Goal: Task Accomplishment & Management: Complete application form

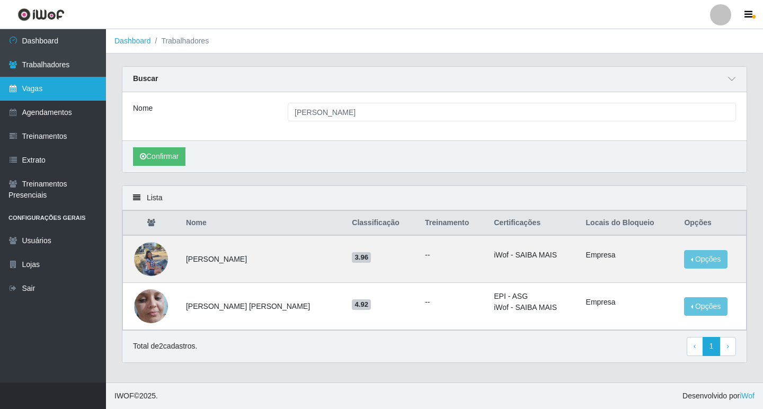
click at [46, 86] on link "Vagas" at bounding box center [53, 89] width 106 height 24
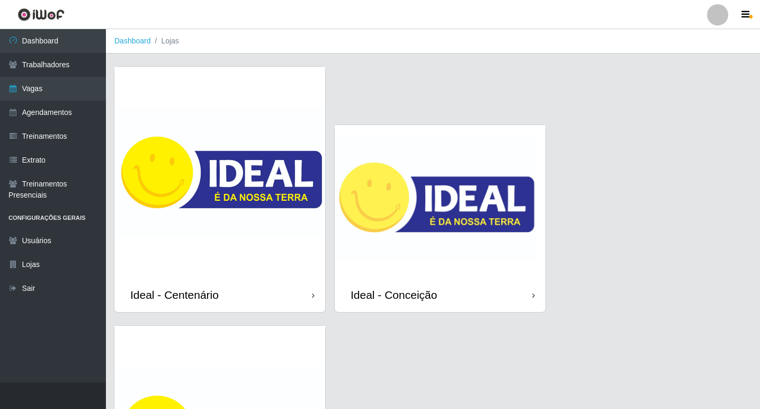
click at [432, 233] on img at bounding box center [440, 201] width 211 height 153
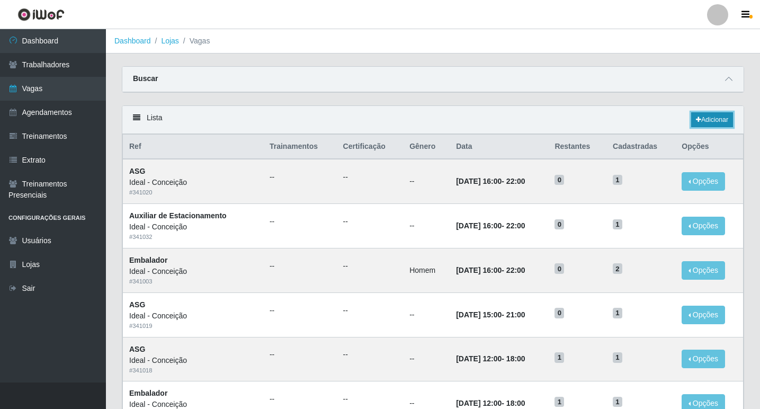
click at [696, 121] on icon at bounding box center [698, 120] width 5 height 6
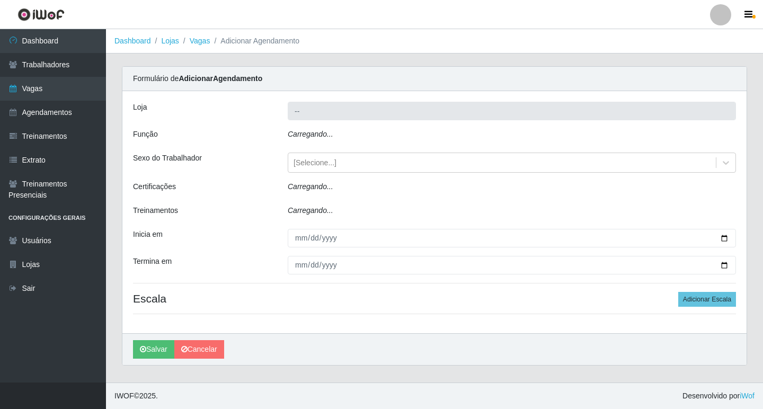
type input "Ideal - Conceição"
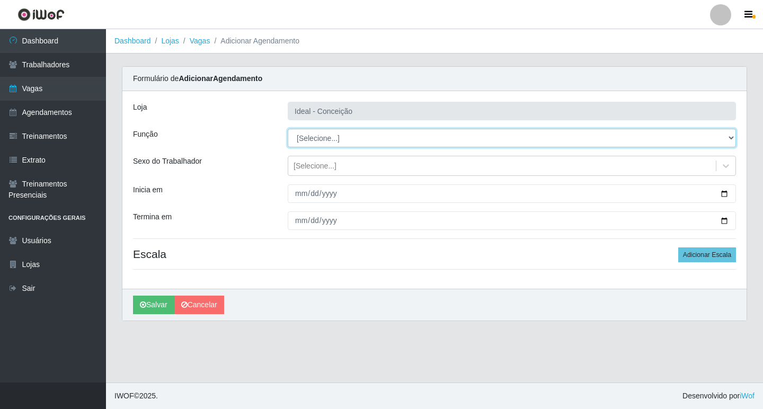
click at [315, 141] on select "[Selecione...] ASG ASG + ASG ++ Auxiliar de Estacionamento Auxiliar de Estacion…" at bounding box center [512, 138] width 448 height 19
select select "1"
click at [288, 129] on select "[Selecione...] ASG ASG + ASG ++ Auxiliar de Estacionamento Auxiliar de Estacion…" at bounding box center [512, 138] width 448 height 19
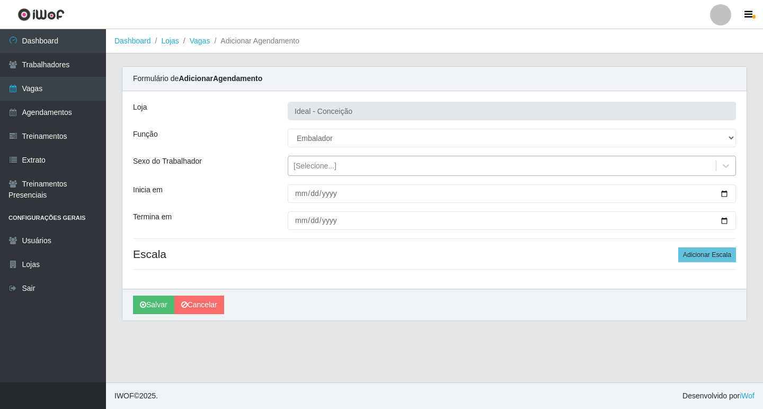
click at [336, 169] on div "[Selecione...]" at bounding box center [501, 165] width 427 height 17
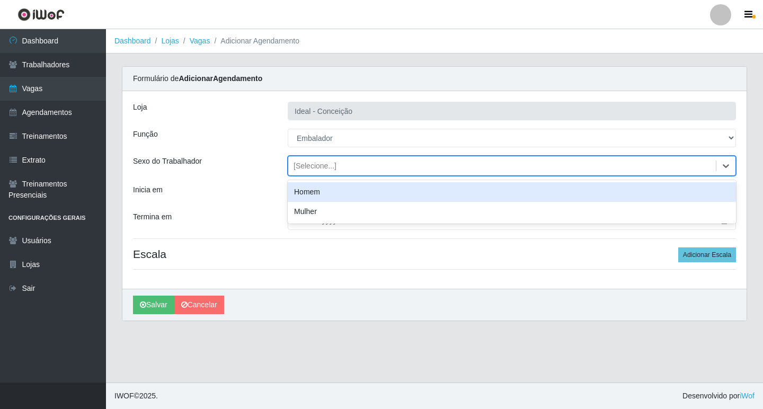
click at [335, 195] on div "Homem" at bounding box center [512, 192] width 448 height 20
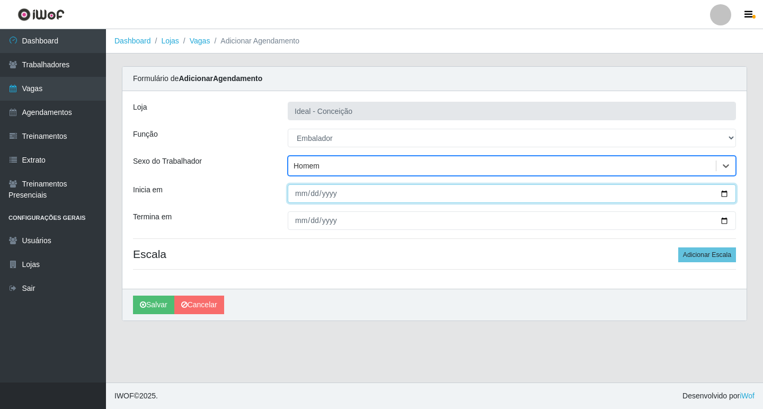
click at [299, 198] on input "Inicia em" at bounding box center [512, 193] width 448 height 19
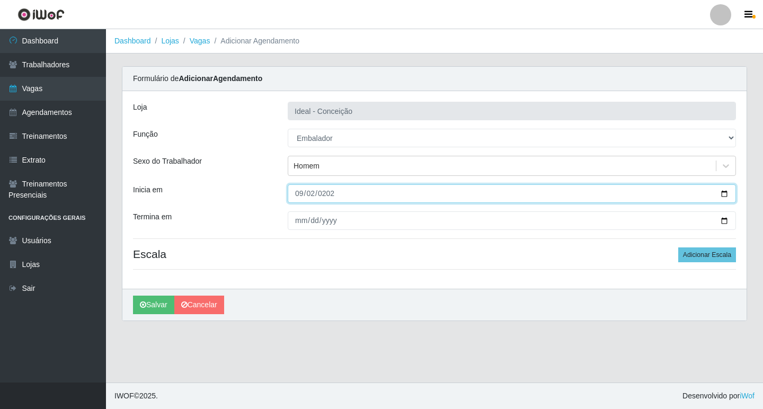
type input "[DATE]"
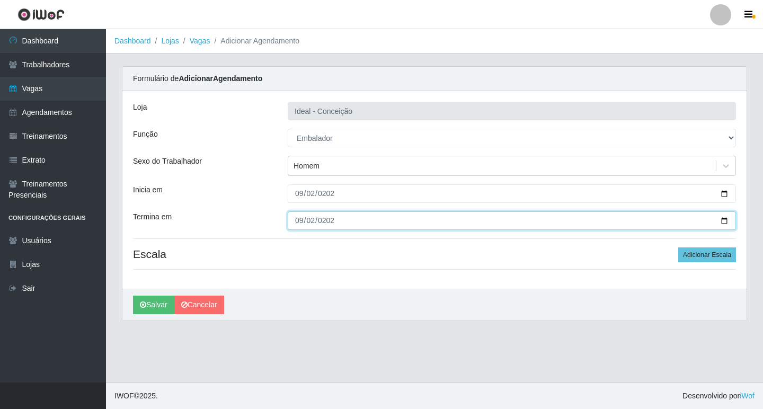
type input "[DATE]"
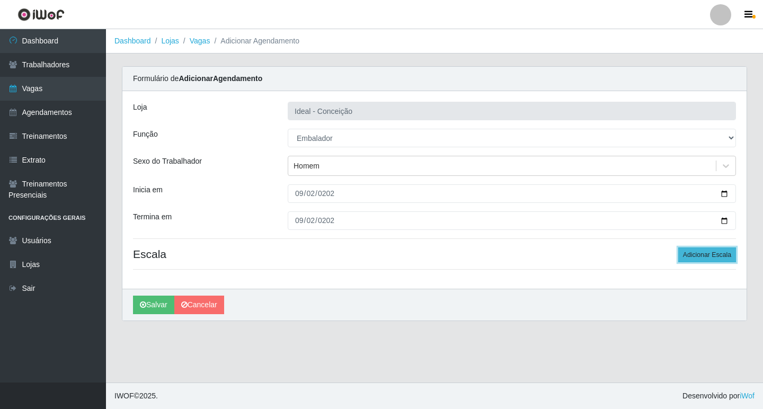
click at [708, 252] on button "Adicionar Escala" at bounding box center [707, 254] width 58 height 15
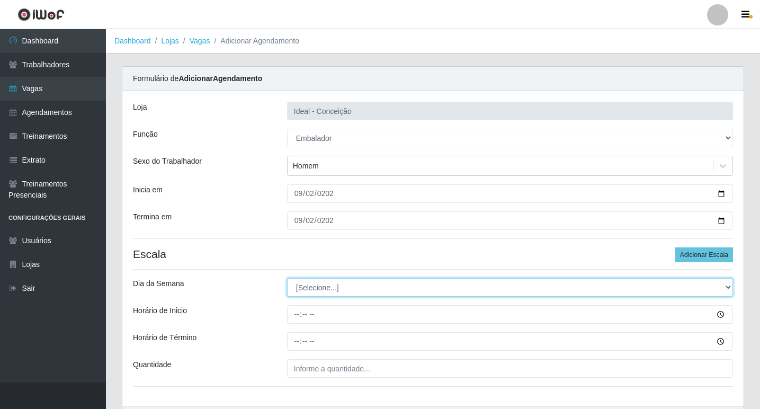
click at [345, 289] on select "[Selecione...] Segunda Terça Quarta Quinta Sexta Sábado Domingo" at bounding box center [510, 287] width 446 height 19
select select "2"
click at [287, 278] on select "[Selecione...] Segunda Terça Quarta Quinta Sexta Sábado Domingo" at bounding box center [510, 287] width 446 height 19
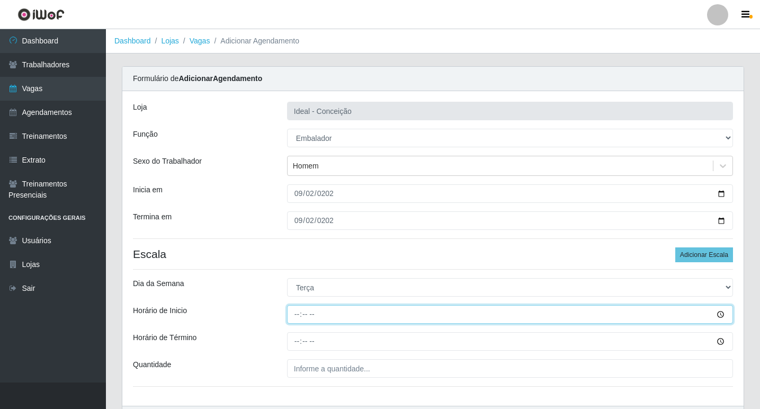
click at [296, 319] on input "Horário de Inicio" at bounding box center [510, 314] width 446 height 19
type input "10:00"
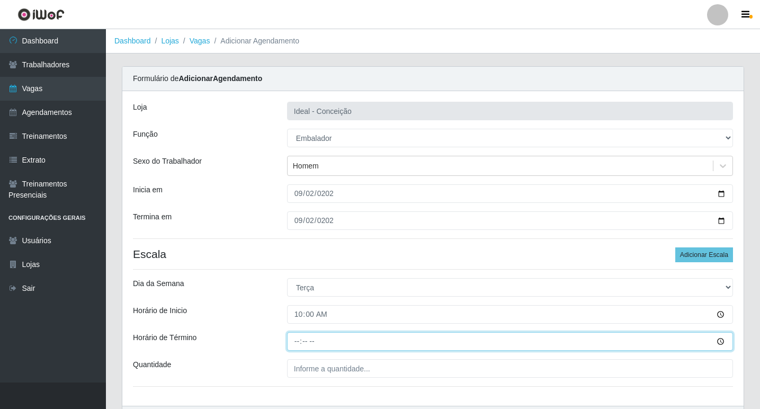
type input "16:00"
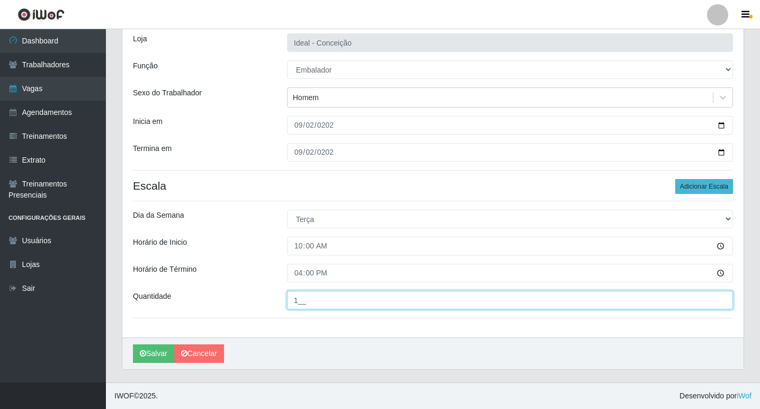
type input "1__"
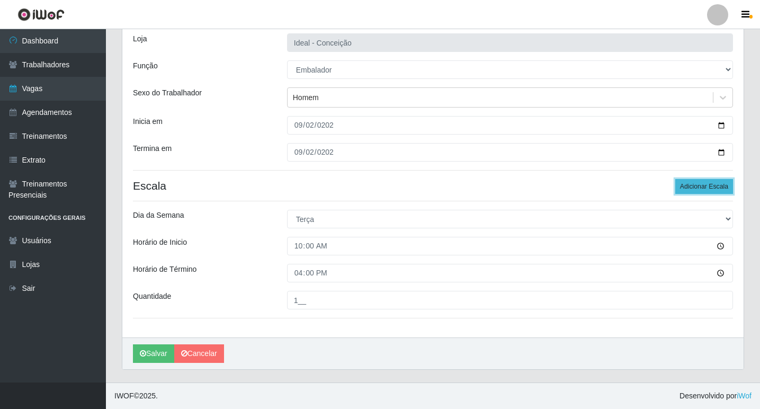
click at [698, 186] on button "Adicionar Escala" at bounding box center [704, 186] width 58 height 15
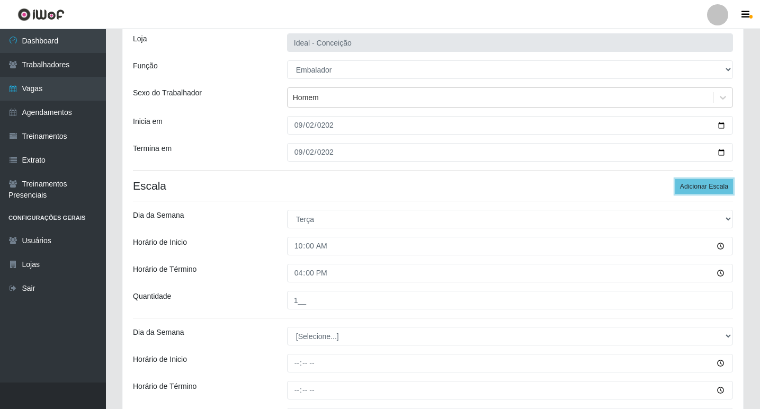
scroll to position [174, 0]
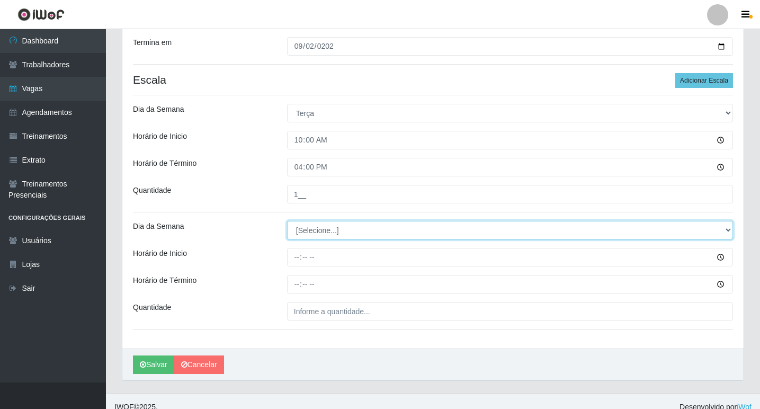
click at [297, 233] on select "[Selecione...] Segunda Terça Quarta Quinta Sexta Sábado Domingo" at bounding box center [510, 230] width 446 height 19
select select "2"
click at [287, 221] on select "[Selecione...] Segunda Terça Quarta Quinta Sexta Sábado Domingo" at bounding box center [510, 230] width 446 height 19
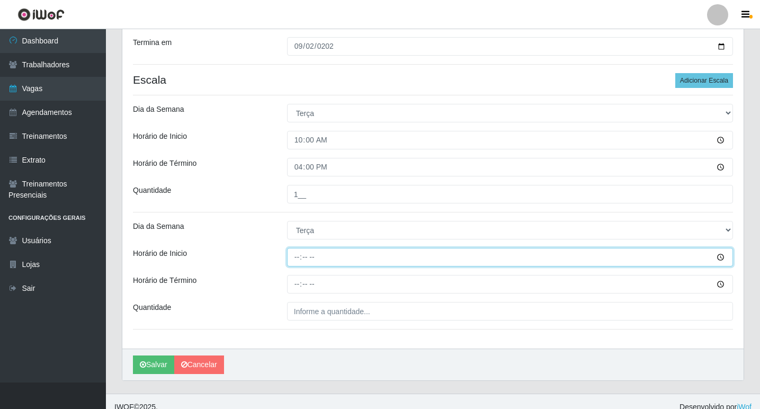
click at [297, 262] on input "Horário de Inicio" at bounding box center [510, 257] width 446 height 19
type input "12:00"
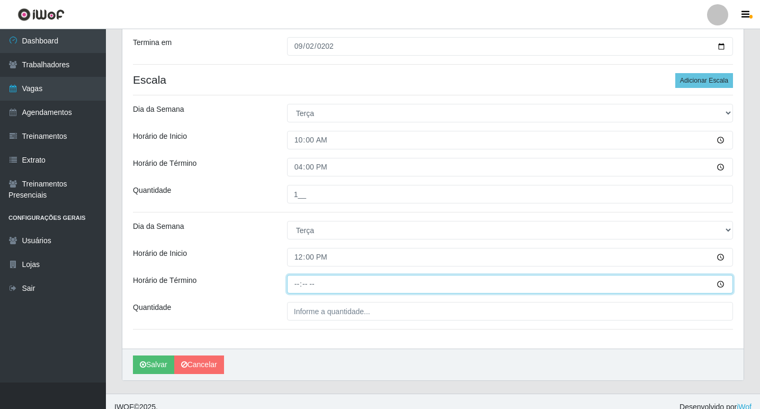
type input "18:00"
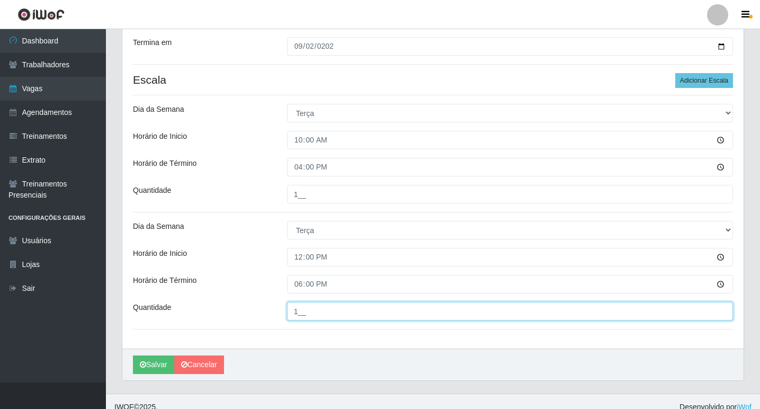
type input "1__"
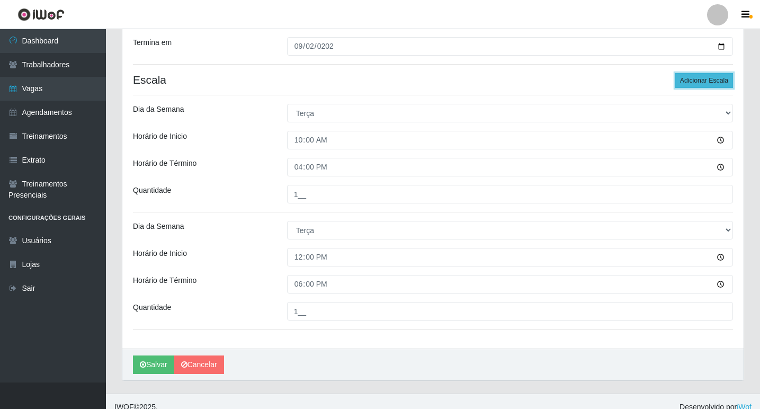
click at [715, 82] on button "Adicionar Escala" at bounding box center [704, 80] width 58 height 15
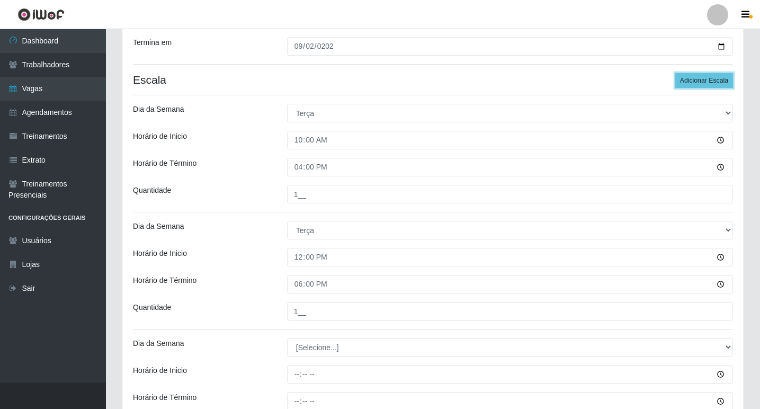
scroll to position [280, 0]
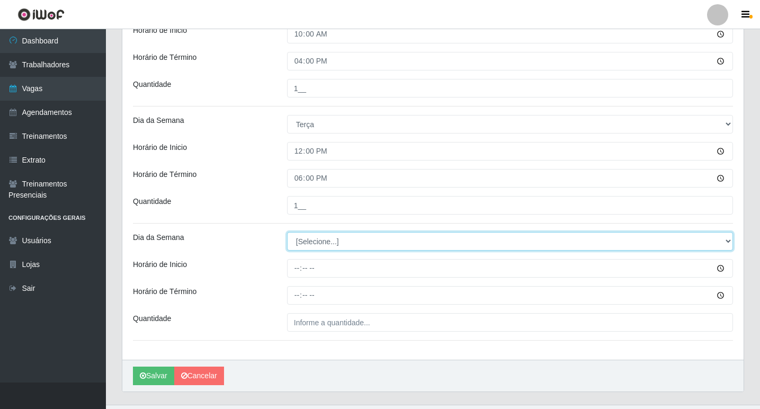
click at [326, 242] on select "[Selecione...] Segunda Terça Quarta Quinta Sexta Sábado Domingo" at bounding box center [510, 241] width 446 height 19
select select "2"
click at [287, 232] on select "[Selecione...] Segunda Terça Quarta Quinta Sexta Sábado Domingo" at bounding box center [510, 241] width 446 height 19
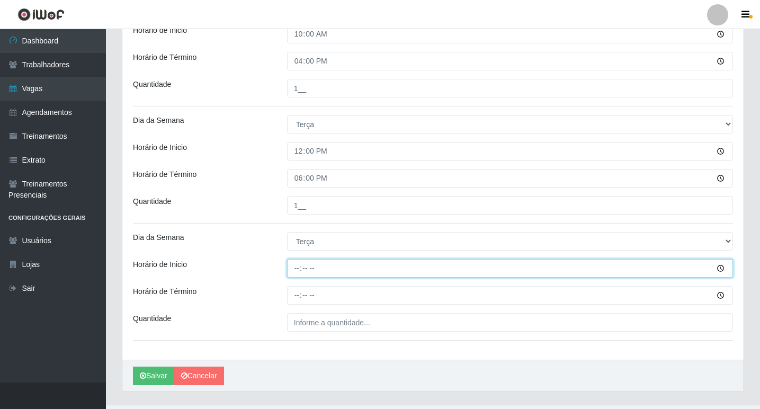
click at [301, 265] on input "Horário de Inicio" at bounding box center [510, 268] width 446 height 19
type input "16:00"
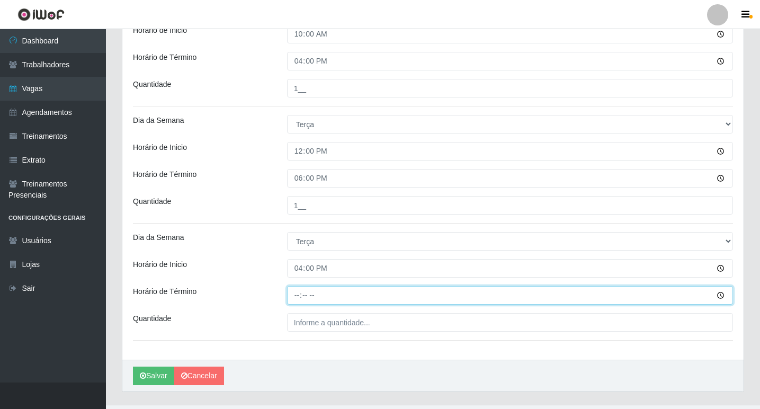
type input "22:00"
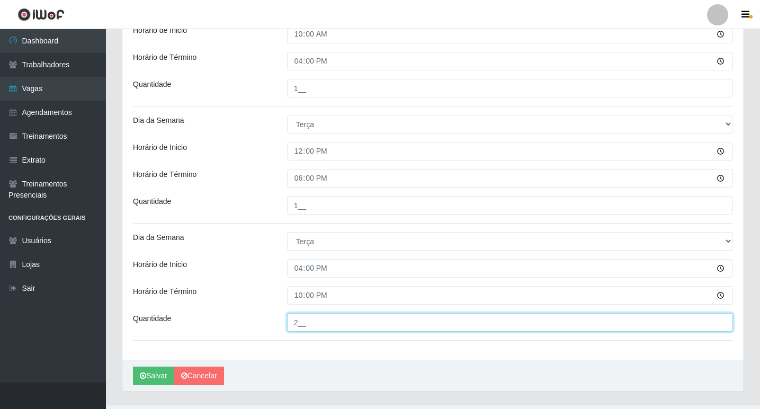
type input "2__"
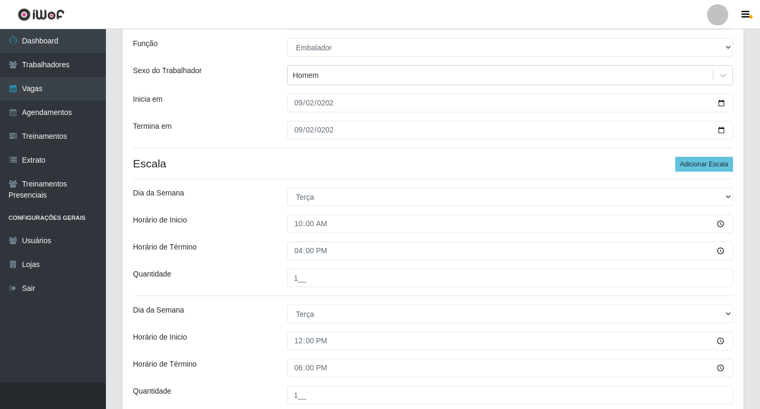
scroll to position [302, 0]
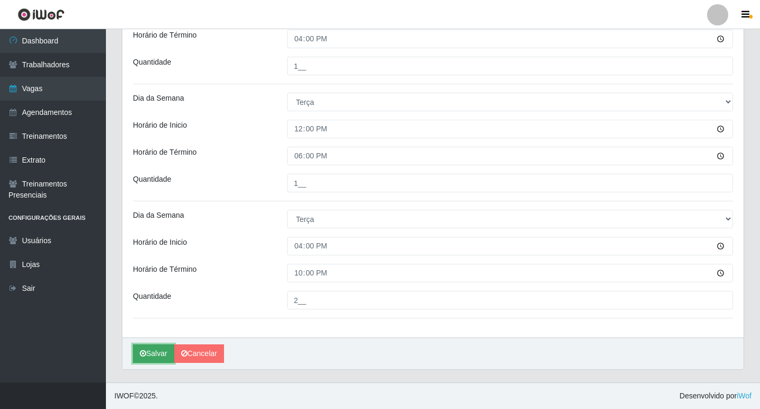
click at [155, 350] on button "Salvar" at bounding box center [153, 353] width 41 height 19
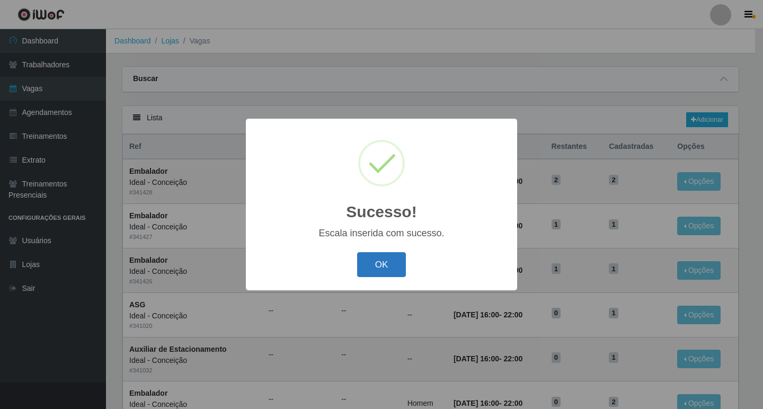
click at [371, 262] on button "OK" at bounding box center [381, 264] width 49 height 25
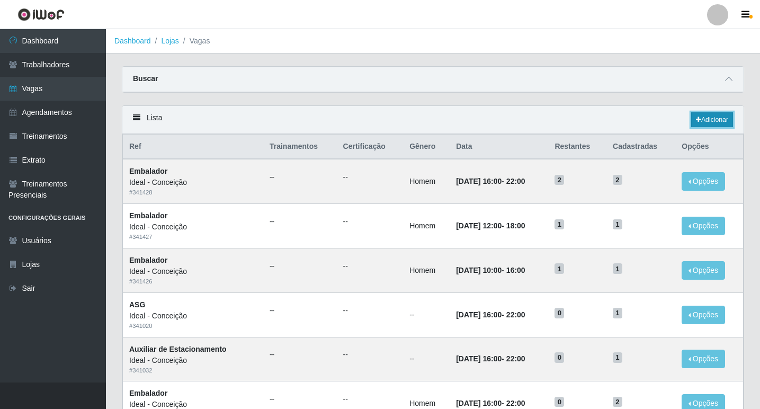
click at [710, 123] on link "Adicionar" at bounding box center [712, 119] width 42 height 15
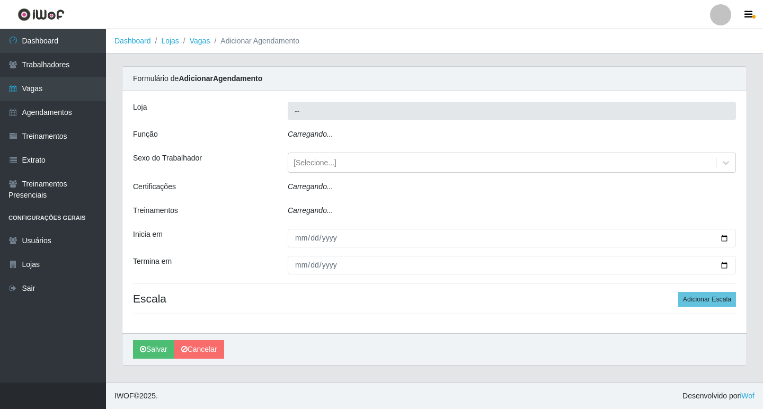
type input "Ideal - Conceição"
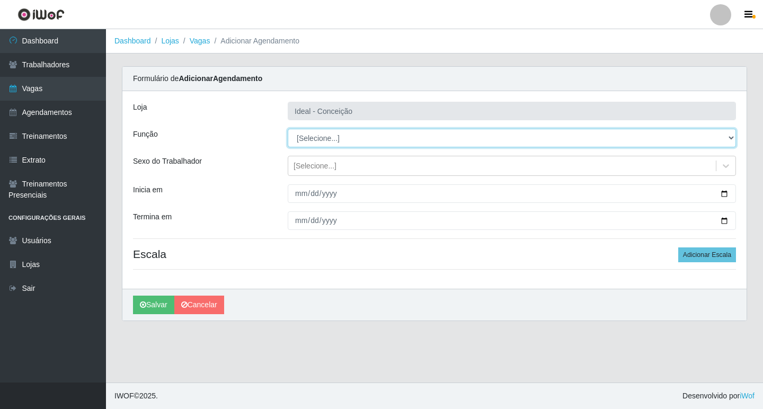
click at [332, 139] on select "[Selecione...] ASG ASG + ASG ++ Auxiliar de Estacionamento Auxiliar de Estacion…" at bounding box center [512, 138] width 448 height 19
select select "16"
click at [288, 129] on select "[Selecione...] ASG ASG + ASG ++ Auxiliar de Estacionamento Auxiliar de Estacion…" at bounding box center [512, 138] width 448 height 19
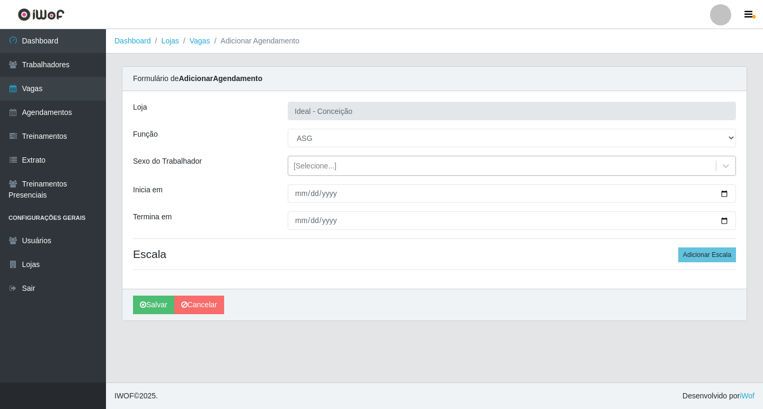
click at [300, 164] on div "[Selecione...]" at bounding box center [314, 165] width 43 height 11
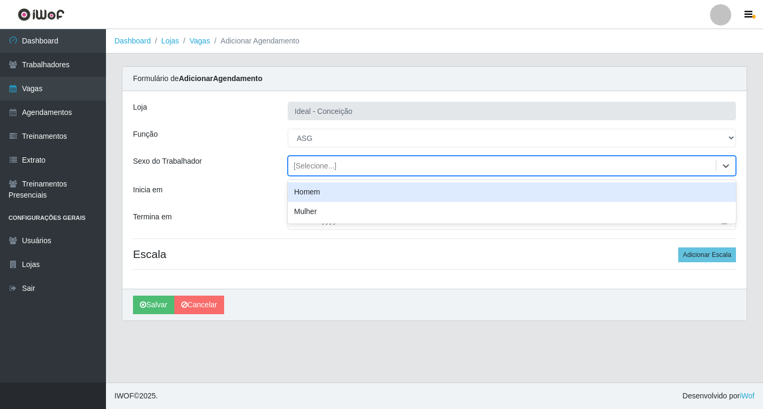
click at [255, 179] on div "Loja Ideal - Conceição Função [Selecione...] ASG ASG + ASG ++ Auxiliar de Estac…" at bounding box center [434, 190] width 624 height 198
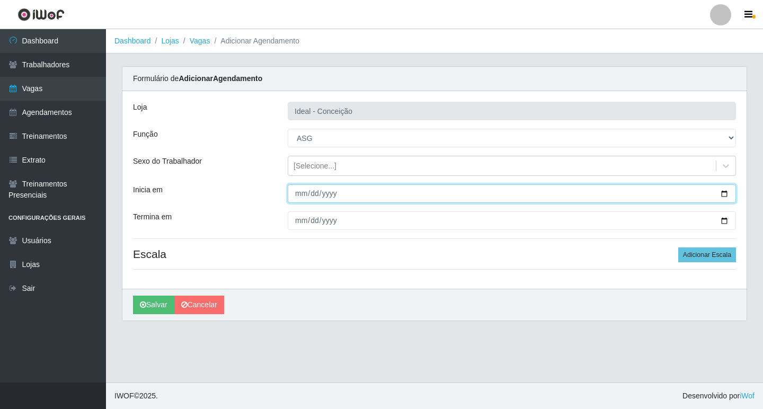
click at [301, 193] on input "Inicia em" at bounding box center [512, 193] width 448 height 19
type input "[DATE]"
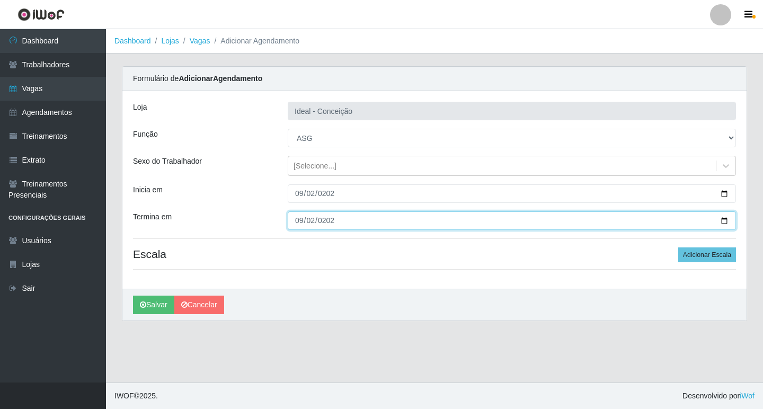
type input "[DATE]"
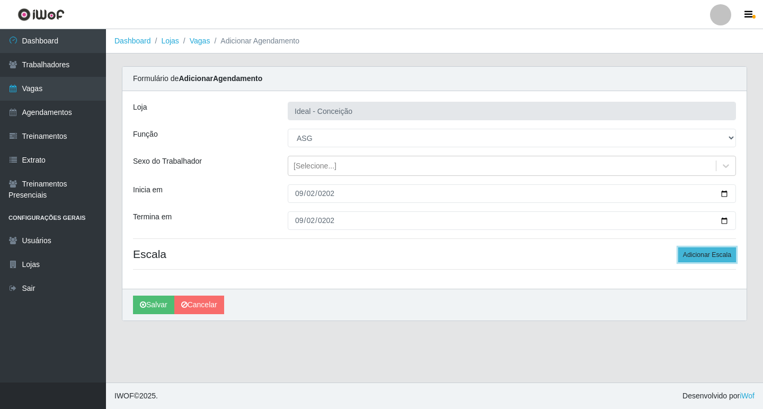
click at [704, 256] on button "Adicionar Escala" at bounding box center [707, 254] width 58 height 15
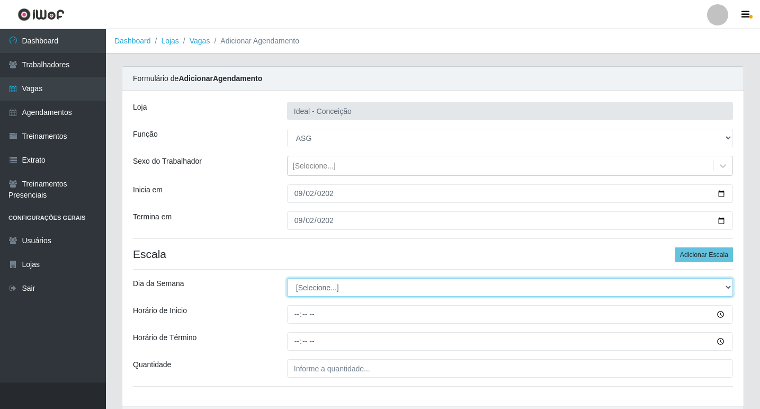
click at [392, 283] on select "[Selecione...] Segunda Terça Quarta Quinta Sexta Sábado Domingo" at bounding box center [510, 287] width 446 height 19
select select "2"
click at [287, 278] on select "[Selecione...] Segunda Terça Quarta Quinta Sexta Sábado Domingo" at bounding box center [510, 287] width 446 height 19
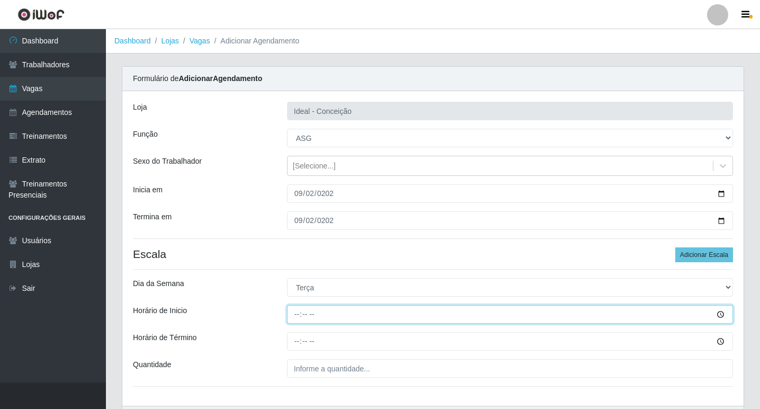
click at [302, 318] on input "Horário de Inicio" at bounding box center [510, 314] width 446 height 19
click at [297, 311] on input "Horário de Inicio" at bounding box center [510, 314] width 446 height 19
type input "07:00"
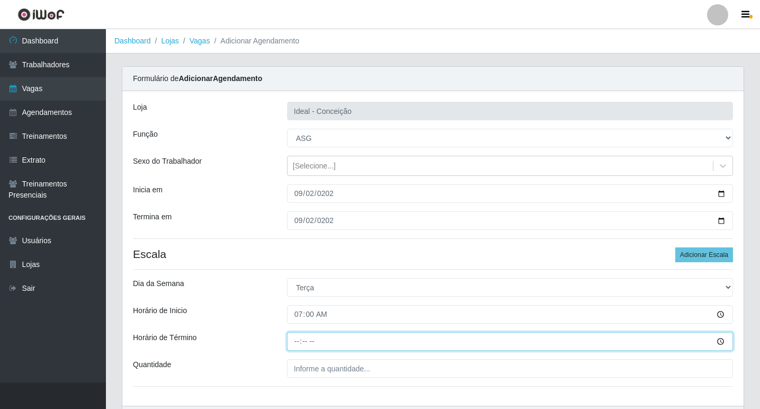
type input "13:00"
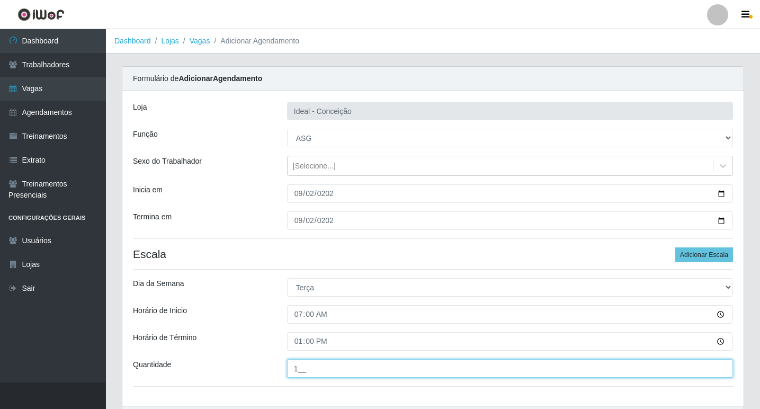
scroll to position [68, 0]
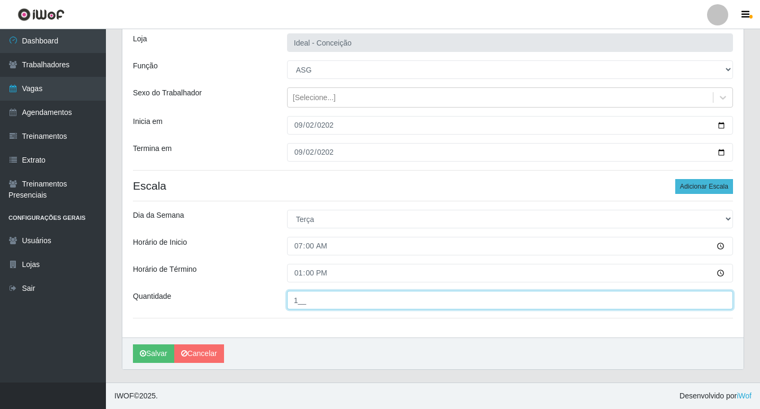
type input "1__"
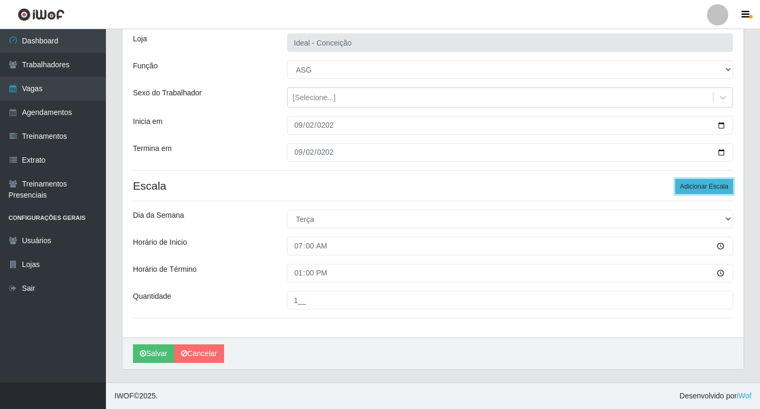
click at [724, 185] on button "Adicionar Escala" at bounding box center [704, 186] width 58 height 15
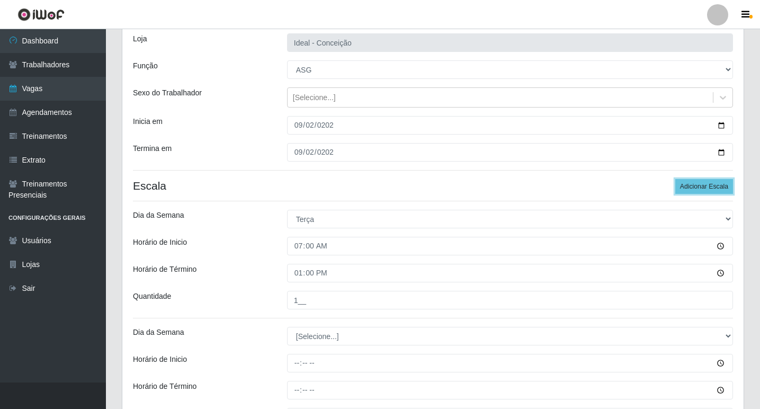
scroll to position [121, 0]
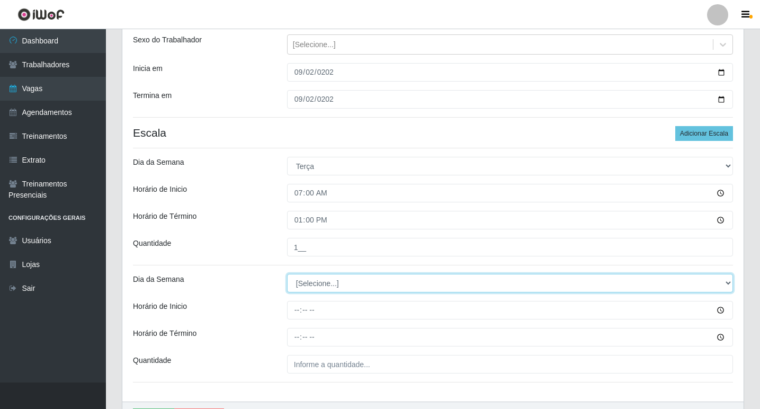
click at [347, 279] on select "[Selecione...] Segunda Terça Quarta Quinta Sexta Sábado Domingo" at bounding box center [510, 283] width 446 height 19
click at [342, 292] on select "[Selecione...] Segunda Terça Quarta Quinta Sexta Sábado Domingo" at bounding box center [510, 283] width 446 height 19
select select "2"
click at [287, 274] on select "[Selecione...] Segunda Terça Quarta Quinta Sexta Sábado Domingo" at bounding box center [510, 283] width 446 height 19
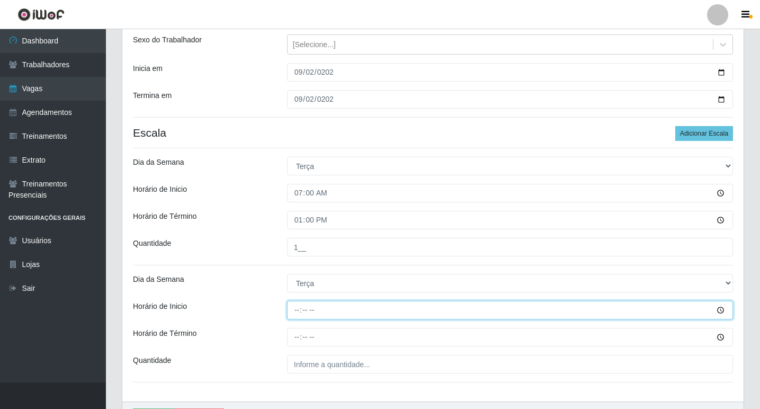
click at [302, 310] on input "Horário de Inicio" at bounding box center [510, 310] width 446 height 19
type input "09:00"
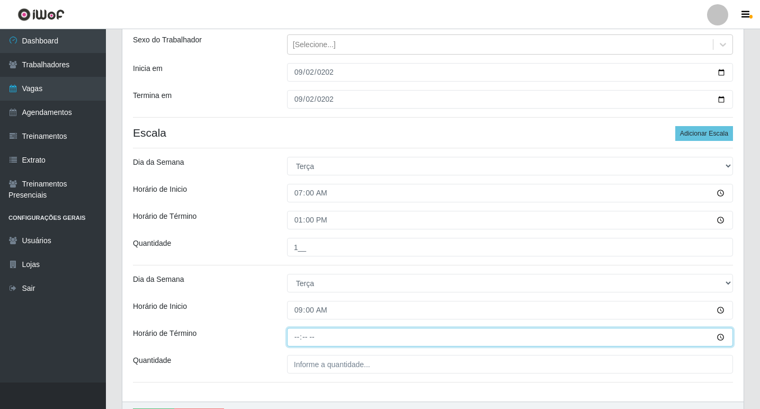
type input "15:00"
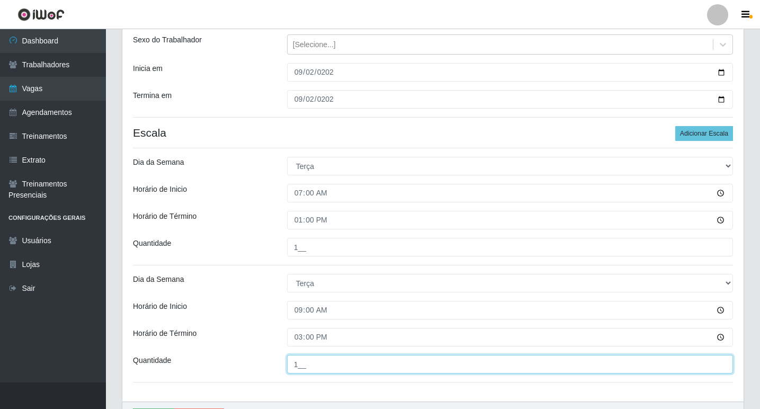
scroll to position [174, 0]
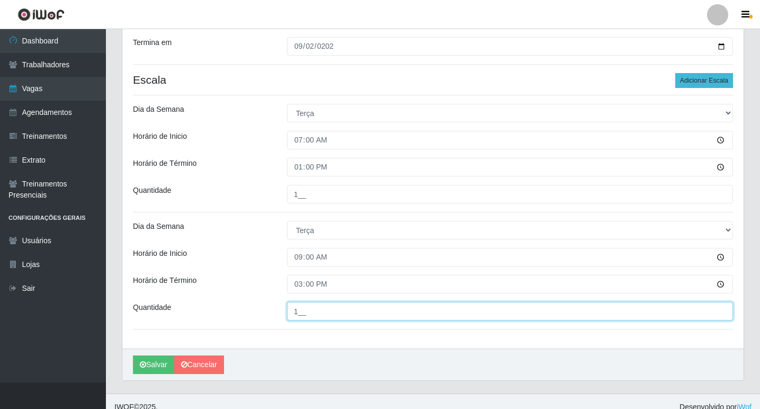
type input "1__"
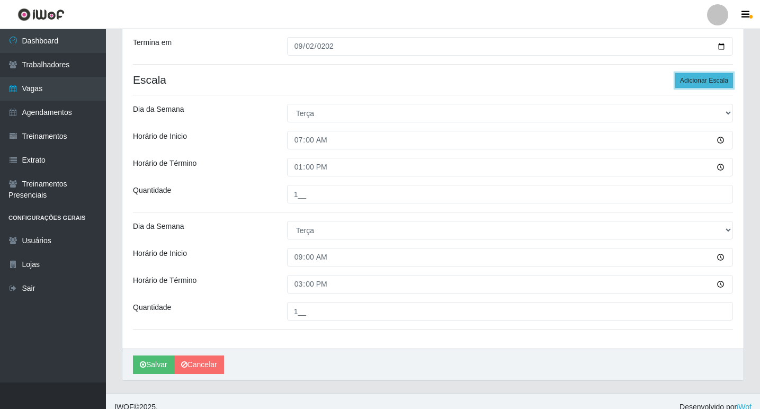
click at [682, 84] on button "Adicionar Escala" at bounding box center [704, 80] width 58 height 15
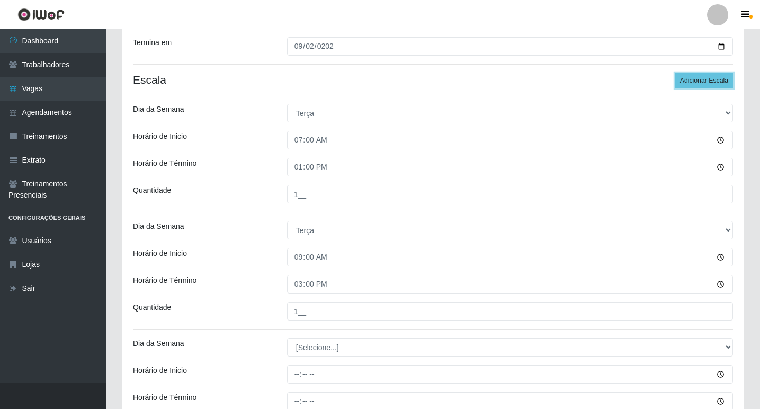
scroll to position [280, 0]
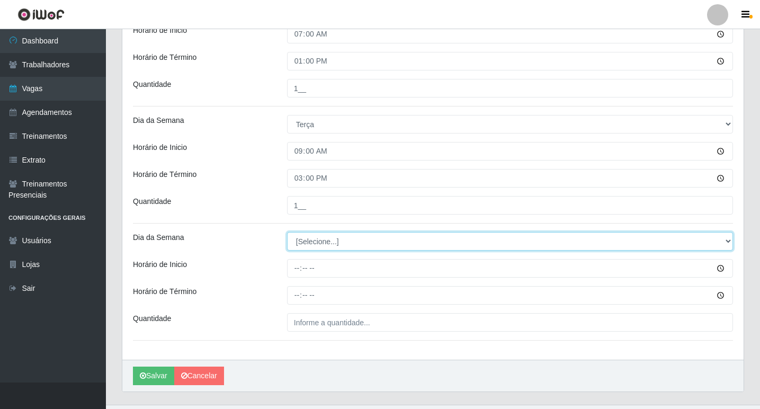
click at [298, 250] on select "[Selecione...] Segunda Terça Quarta Quinta Sexta Sábado Domingo" at bounding box center [510, 241] width 446 height 19
select select "2"
click at [287, 232] on select "[Selecione...] Segunda Terça Quarta Quinta Sexta Sábado Domingo" at bounding box center [510, 241] width 446 height 19
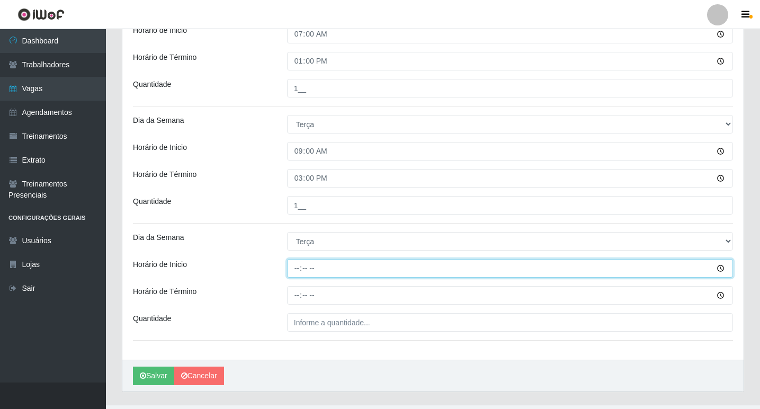
click at [299, 268] on input "Horário de Inicio" at bounding box center [510, 268] width 446 height 19
type input "16:00"
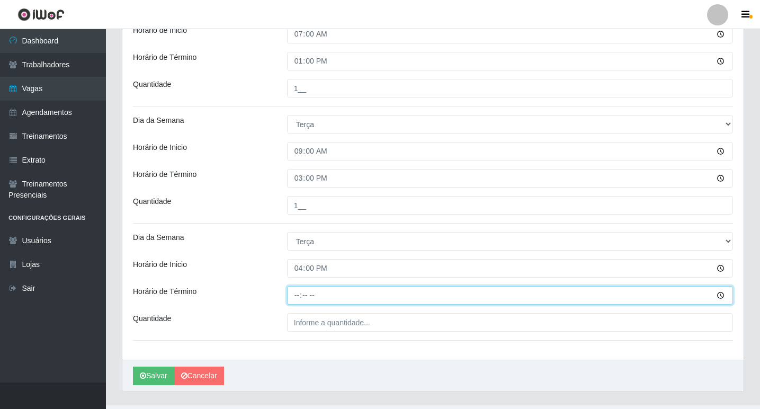
type input "22:00"
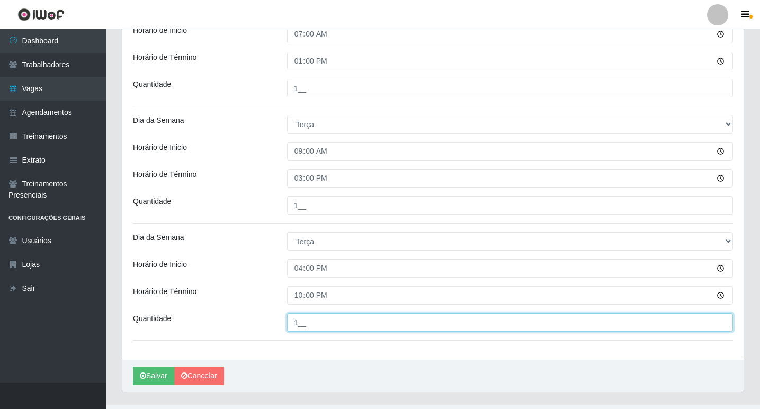
type input "1__"
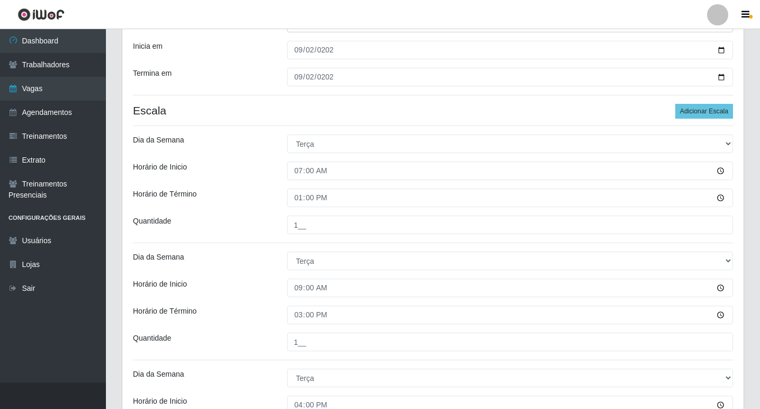
scroll to position [302, 0]
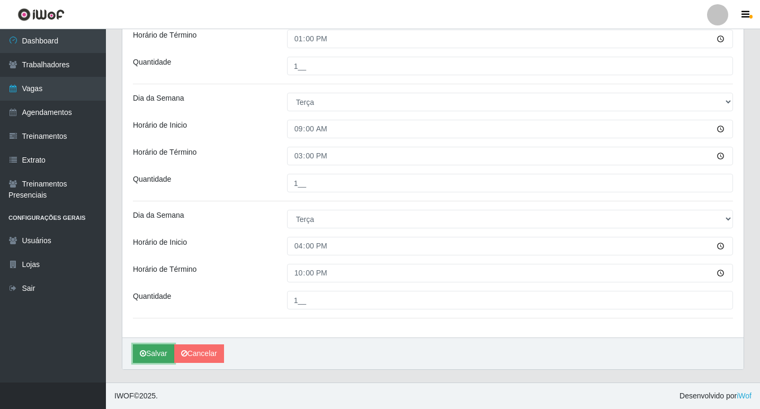
click at [157, 354] on button "Salvar" at bounding box center [153, 353] width 41 height 19
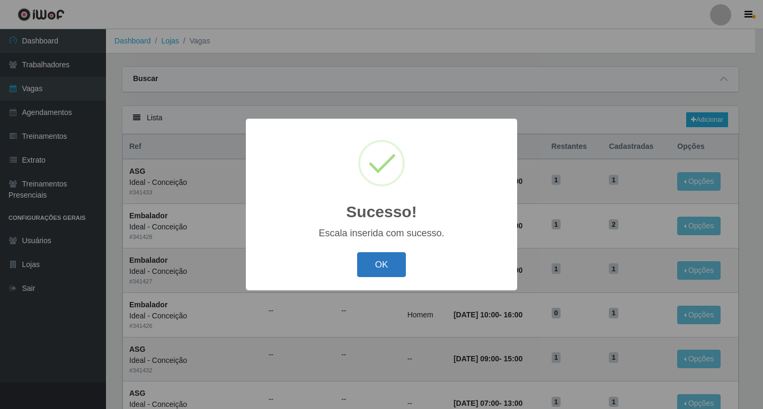
click at [380, 264] on button "OK" at bounding box center [381, 264] width 49 height 25
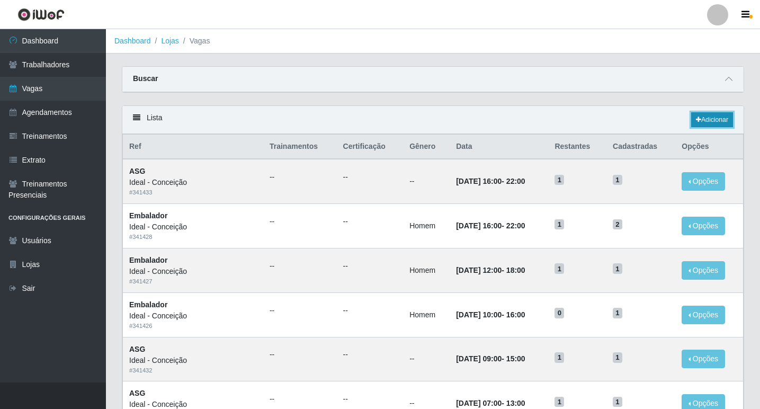
click at [725, 119] on link "Adicionar" at bounding box center [712, 119] width 42 height 15
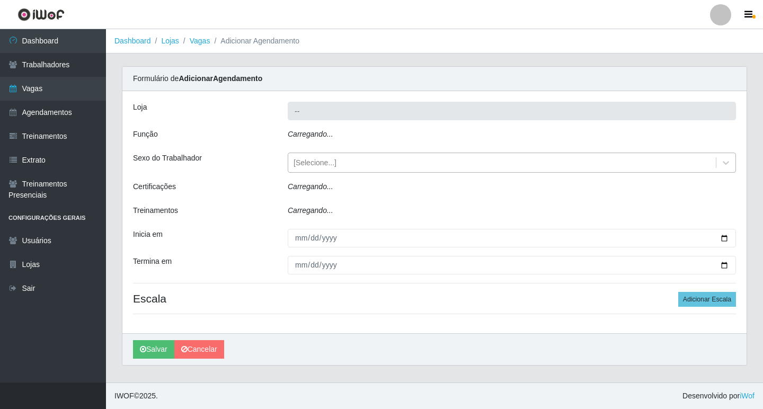
type input "Ideal - Conceição"
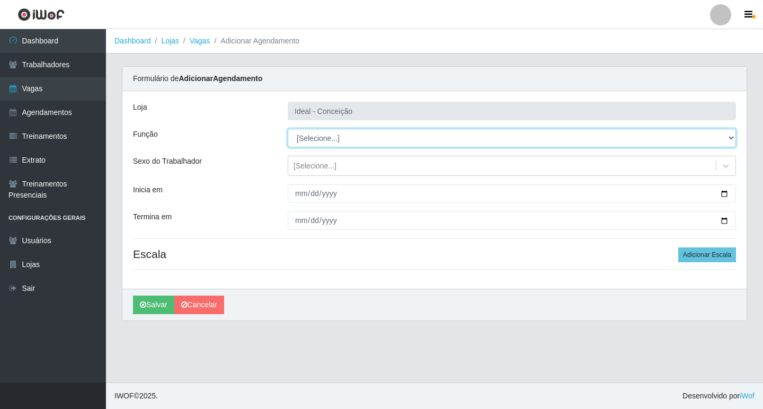
click at [308, 140] on select "[Selecione...] ASG ASG + ASG ++ Auxiliar de Estacionamento Auxiliar de Estacion…" at bounding box center [512, 138] width 448 height 19
select select "75"
click at [288, 129] on select "[Selecione...] ASG ASG + ASG ++ Auxiliar de Estacionamento Auxiliar de Estacion…" at bounding box center [512, 138] width 448 height 19
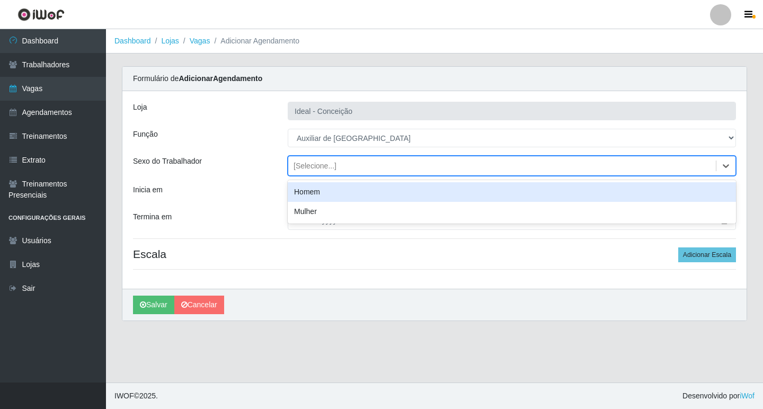
click at [305, 163] on div "[Selecione...]" at bounding box center [314, 165] width 43 height 11
click at [307, 191] on div "Homem" at bounding box center [512, 192] width 448 height 20
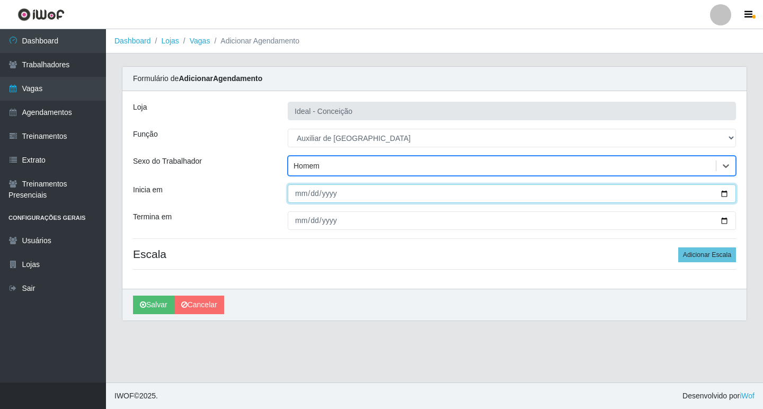
click at [299, 199] on input "Inicia em" at bounding box center [512, 193] width 448 height 19
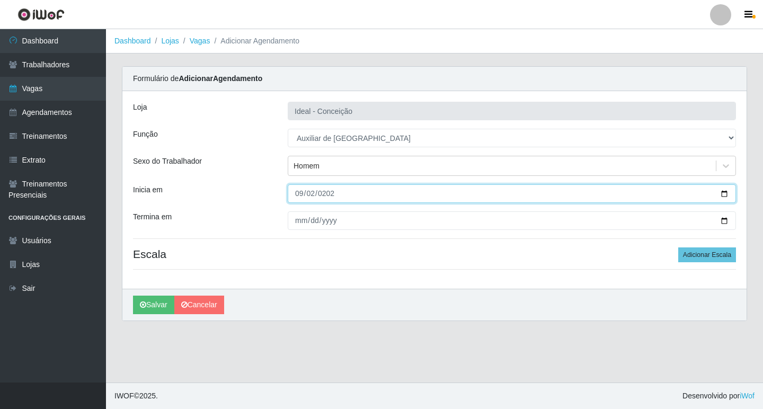
type input "[DATE]"
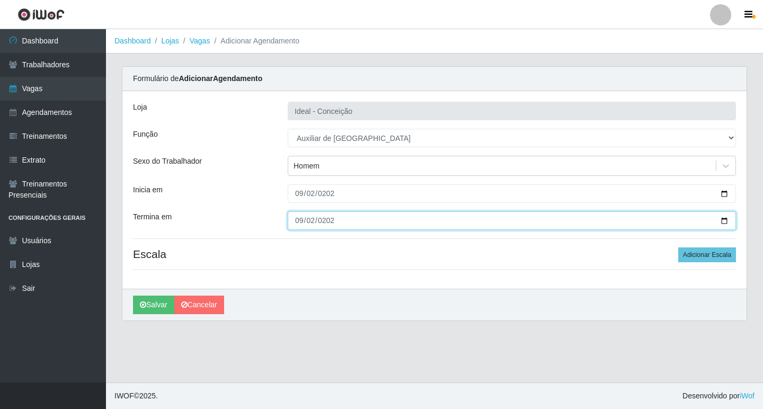
type input "[DATE]"
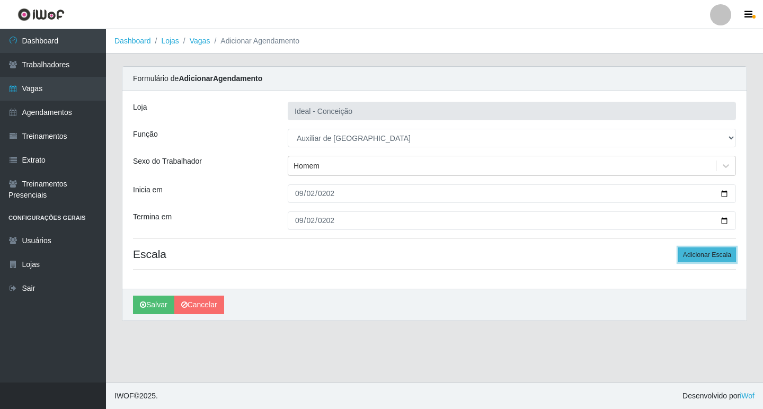
click at [700, 248] on button "Adicionar Escala" at bounding box center [707, 254] width 58 height 15
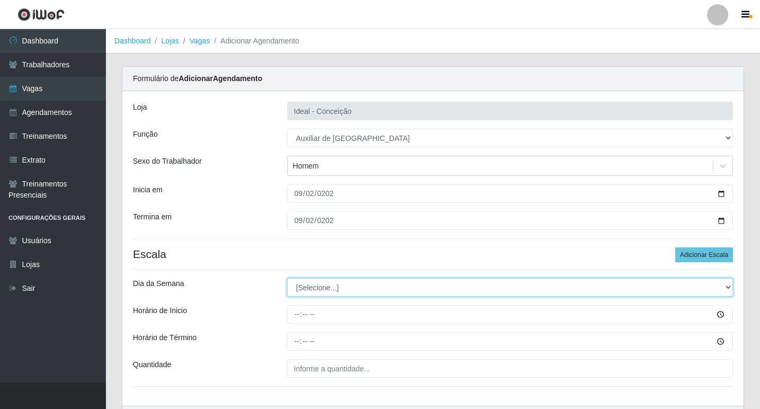
click at [330, 291] on select "[Selecione...] Segunda Terça Quarta Quinta Sexta Sábado Domingo" at bounding box center [510, 287] width 446 height 19
select select "2"
click at [287, 278] on select "[Selecione...] Segunda Terça Quarta Quinta Sexta Sábado Domingo" at bounding box center [510, 287] width 446 height 19
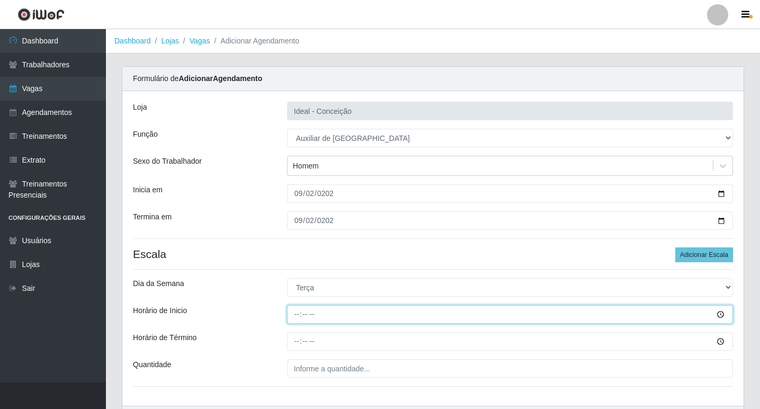
click at [296, 311] on input "Horário de Inicio" at bounding box center [510, 314] width 446 height 19
type input "08:00"
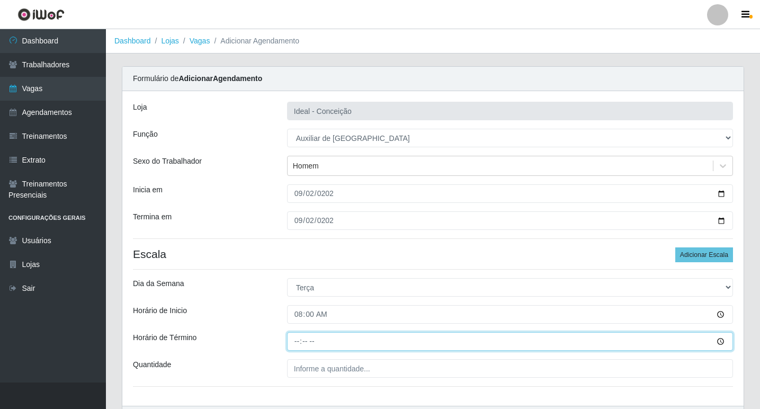
type input "12:00"
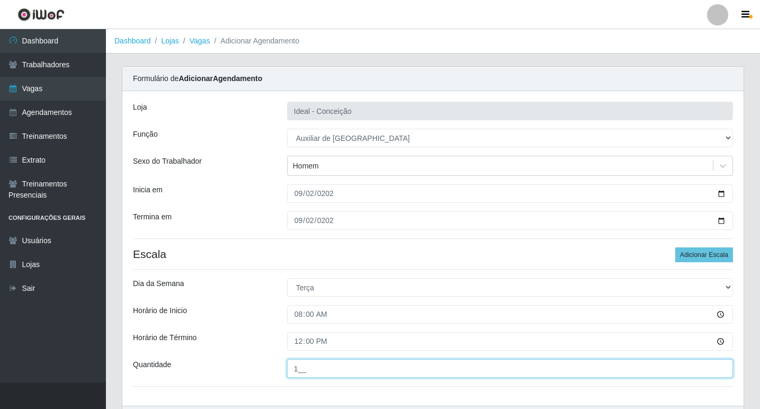
scroll to position [68, 0]
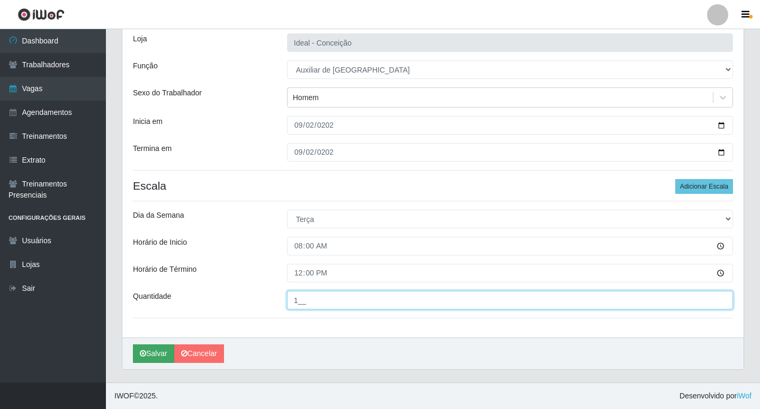
type input "1__"
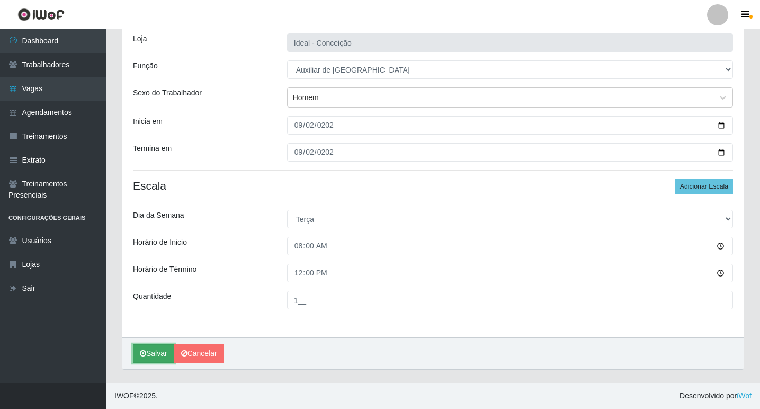
click at [142, 353] on icon "submit" at bounding box center [143, 353] width 6 height 7
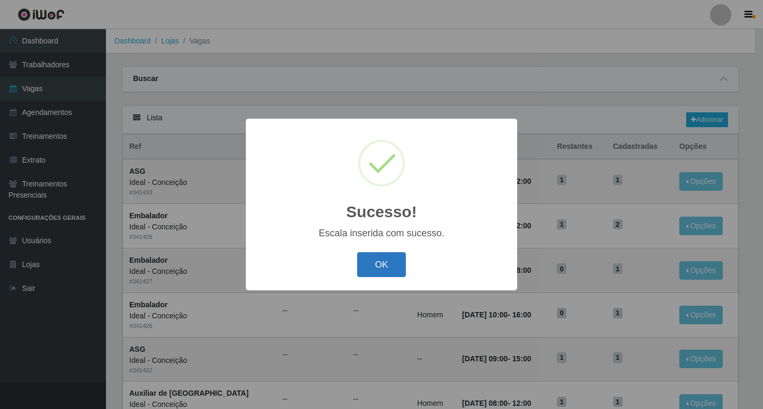
click at [390, 269] on button "OK" at bounding box center [381, 264] width 49 height 25
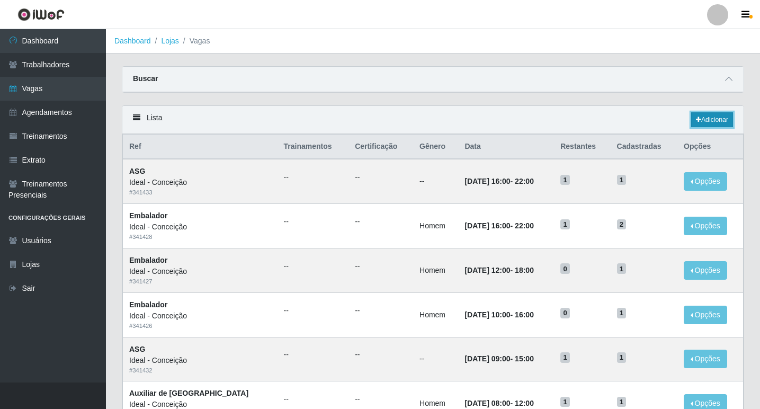
click at [700, 124] on link "Adicionar" at bounding box center [712, 119] width 42 height 15
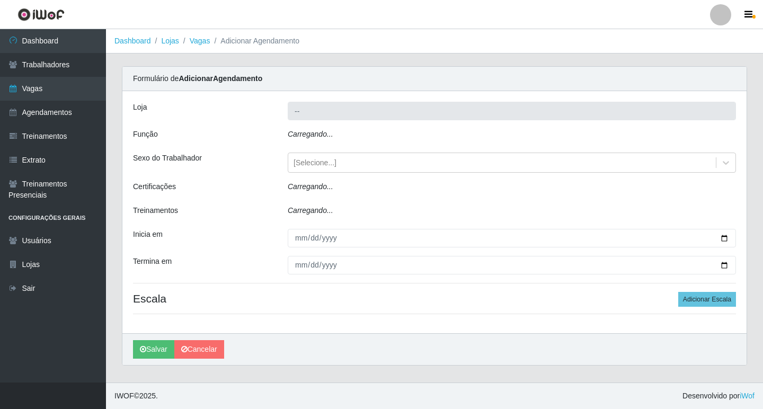
type input "Ideal - Conceição"
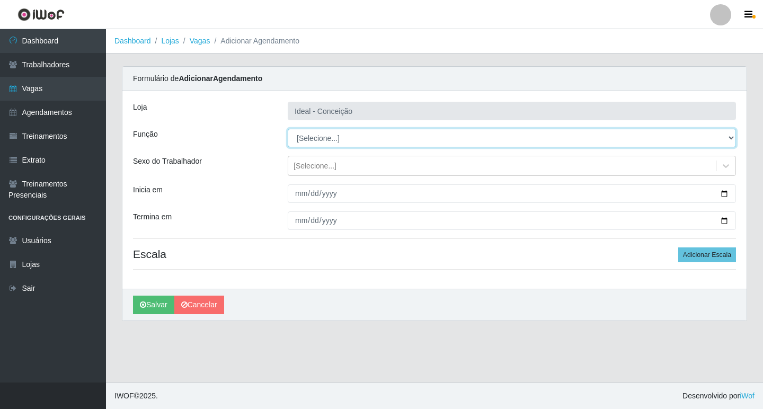
click at [323, 139] on select "[Selecione...] ASG ASG + ASG ++ Auxiliar de Estacionamento Auxiliar de Estacion…" at bounding box center [512, 138] width 448 height 19
select select "4"
click at [288, 129] on select "[Selecione...] ASG ASG + ASG ++ Auxiliar de Estacionamento Auxiliar de Estacion…" at bounding box center [512, 138] width 448 height 19
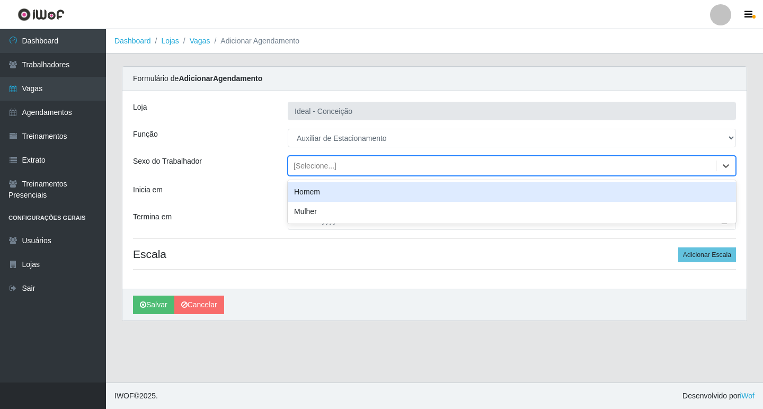
click at [307, 165] on div "[Selecione...]" at bounding box center [314, 165] width 43 height 11
click at [314, 195] on div "Homem" at bounding box center [512, 192] width 448 height 20
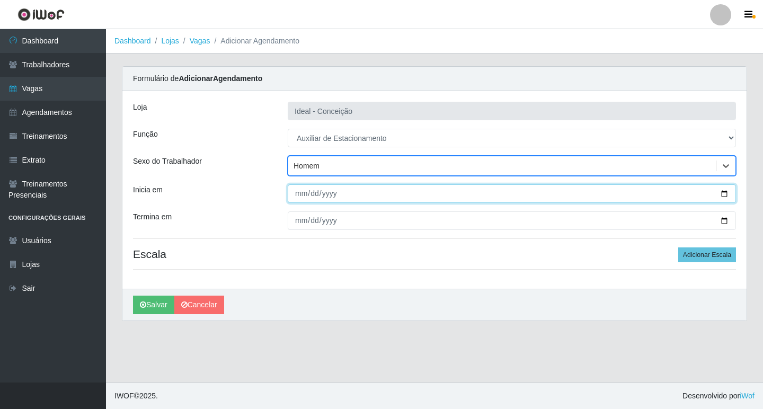
click at [301, 192] on input "Inicia em" at bounding box center [512, 193] width 448 height 19
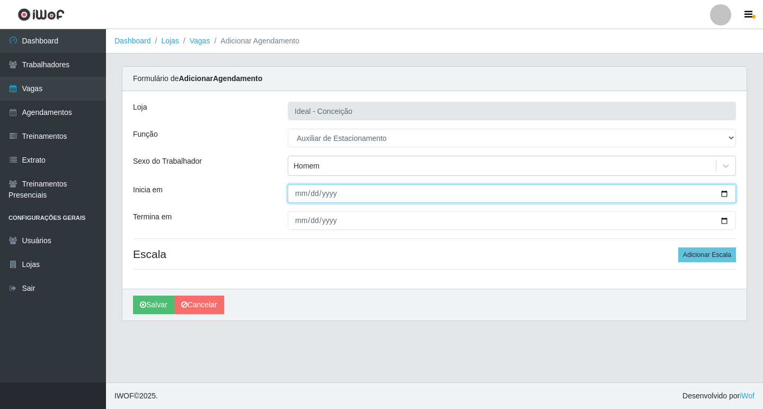
click at [299, 191] on input "Inicia em" at bounding box center [512, 193] width 448 height 19
drag, startPoint x: 319, startPoint y: 192, endPoint x: 329, endPoint y: 195, distance: 10.0
click at [329, 195] on input "Inicia em" at bounding box center [512, 193] width 448 height 19
type input "[DATE]"
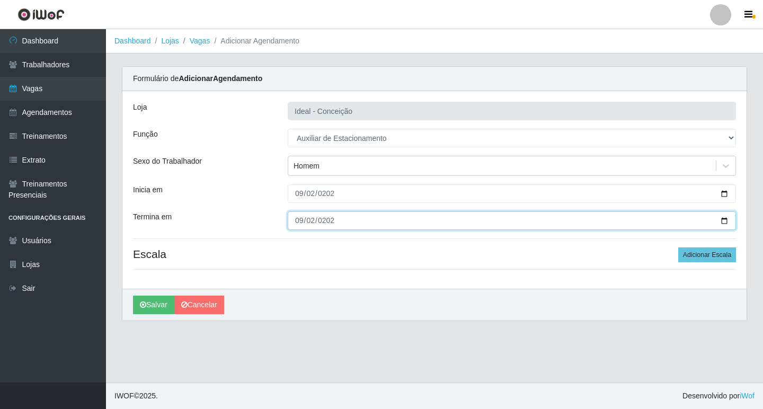
type input "[DATE]"
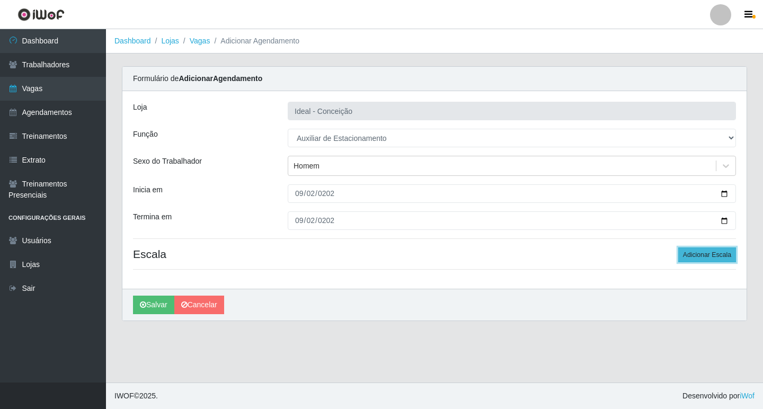
click at [687, 248] on button "Adicionar Escala" at bounding box center [707, 254] width 58 height 15
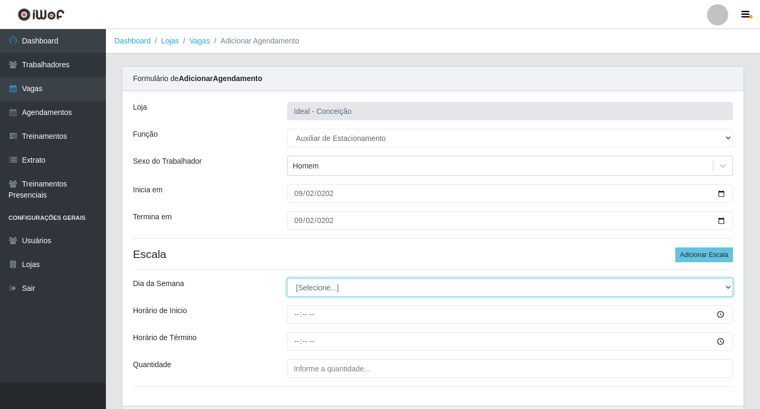
click at [337, 287] on select "[Selecione...] Segunda Terça Quarta Quinta Sexta Sábado Domingo" at bounding box center [510, 287] width 446 height 19
select select "2"
click at [287, 278] on select "[Selecione...] Segunda Terça Quarta Quinta Sexta Sábado Domingo" at bounding box center [510, 287] width 446 height 19
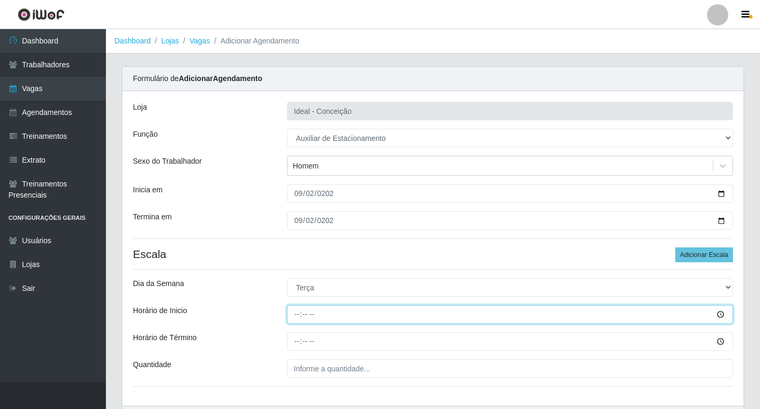
click at [294, 320] on input "Horário de Inicio" at bounding box center [510, 314] width 446 height 19
click at [300, 314] on input "Horário de Inicio" at bounding box center [510, 314] width 446 height 19
type input "07:00"
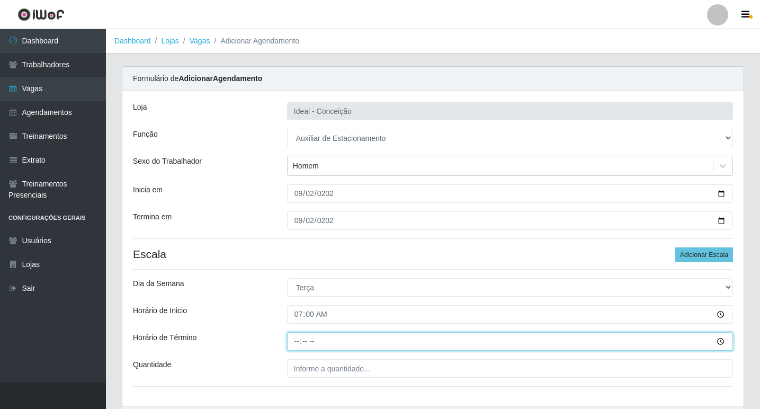
type input "13:00"
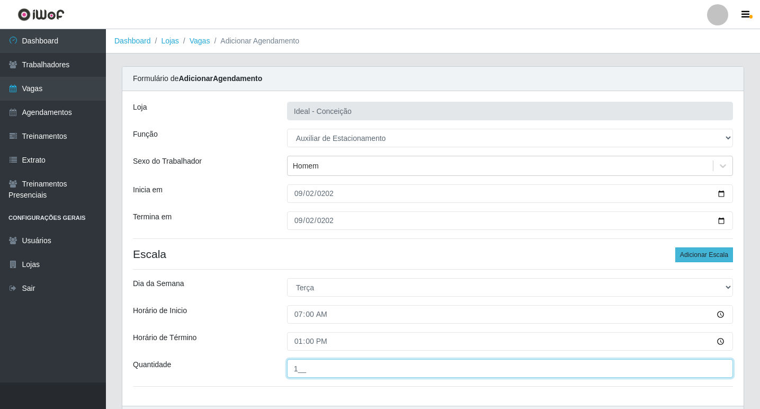
type input "1__"
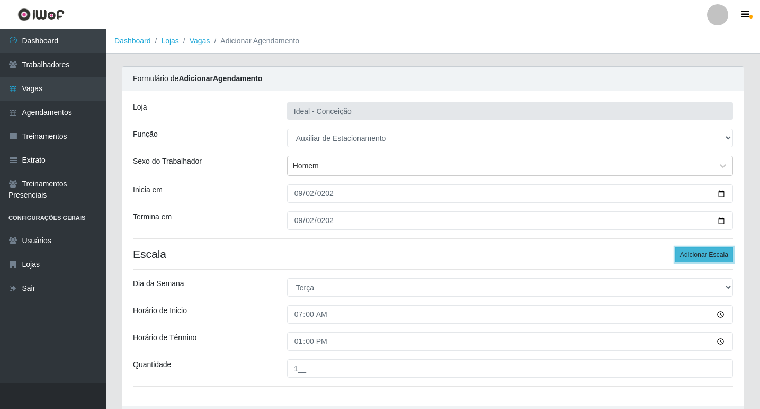
click at [683, 254] on button "Adicionar Escala" at bounding box center [704, 254] width 58 height 15
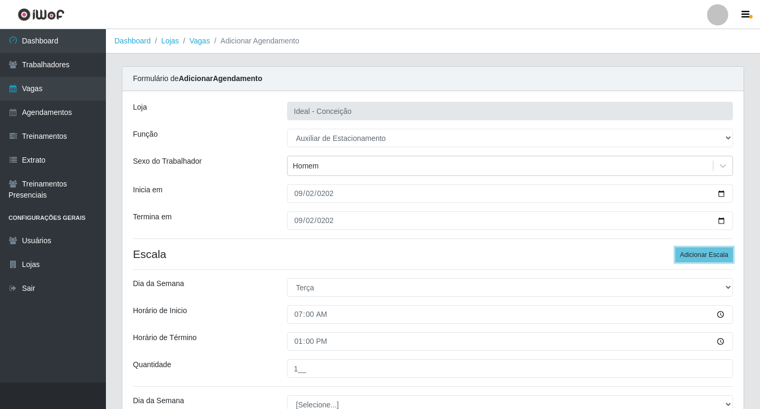
scroll to position [106, 0]
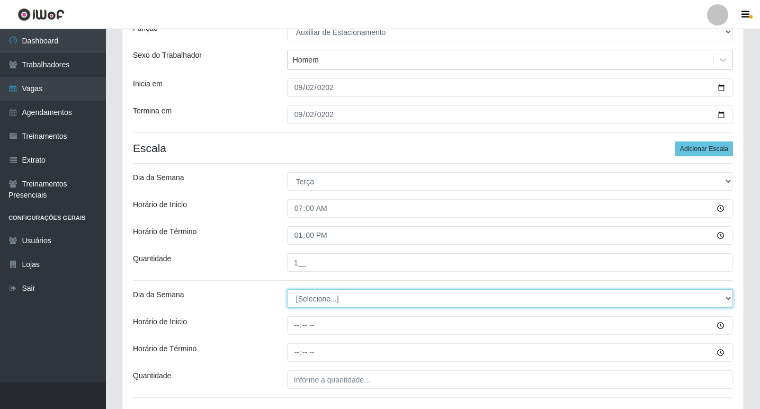
click at [308, 292] on select "[Selecione...] Segunda Terça Quarta Quinta Sexta Sábado Domingo" at bounding box center [510, 298] width 446 height 19
click at [308, 294] on select "[Selecione...] Segunda Terça Quarta Quinta Sexta Sábado Domingo" at bounding box center [510, 298] width 446 height 19
select select "2"
click at [287, 289] on select "[Selecione...] Segunda Terça Quarta Quinta Sexta Sábado Domingo" at bounding box center [510, 298] width 446 height 19
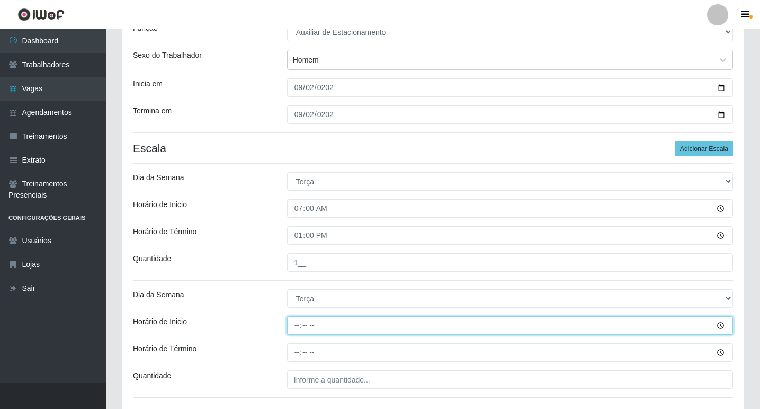
click at [294, 323] on input "Horário de Inicio" at bounding box center [510, 325] width 446 height 19
type input "09:00"
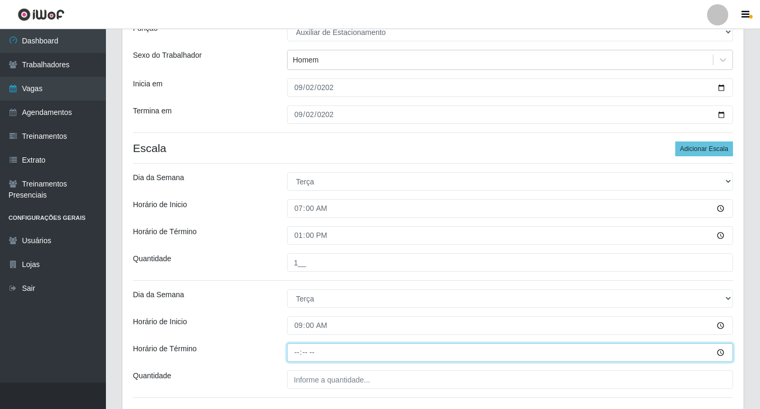
type input "15:00"
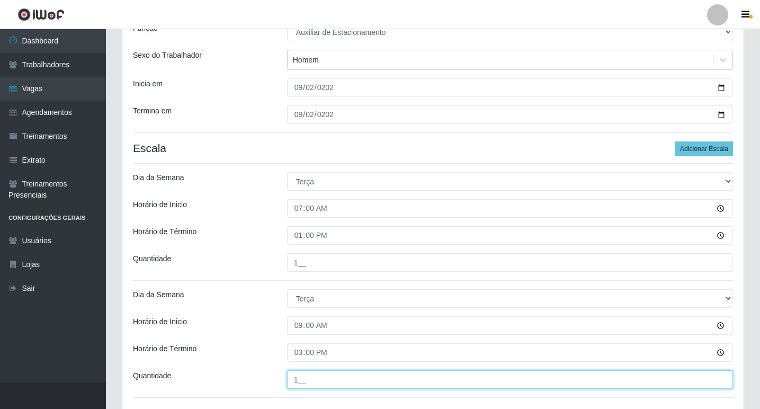
type input "1__"
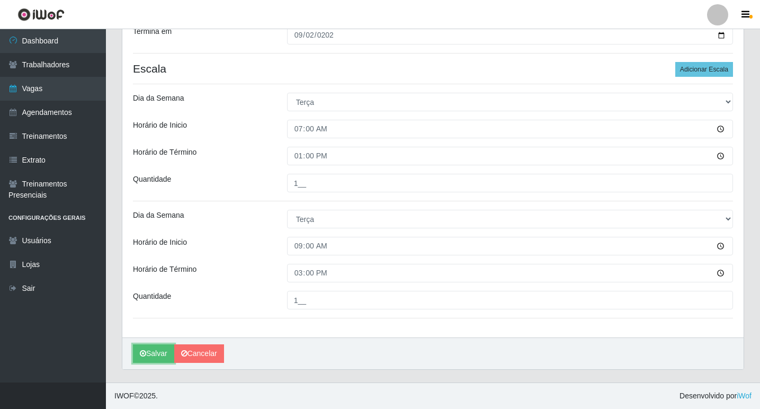
scroll to position [132, 0]
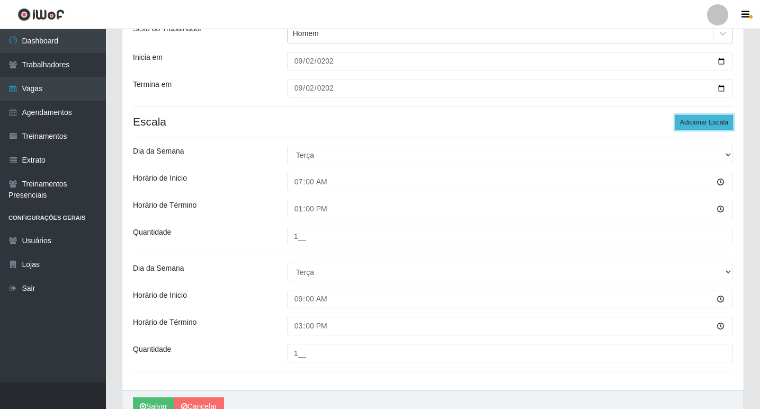
click at [695, 123] on button "Adicionar Escala" at bounding box center [704, 122] width 58 height 15
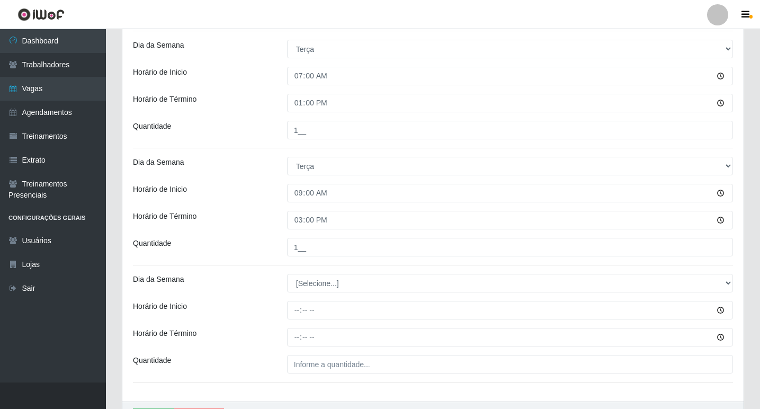
scroll to position [291, 0]
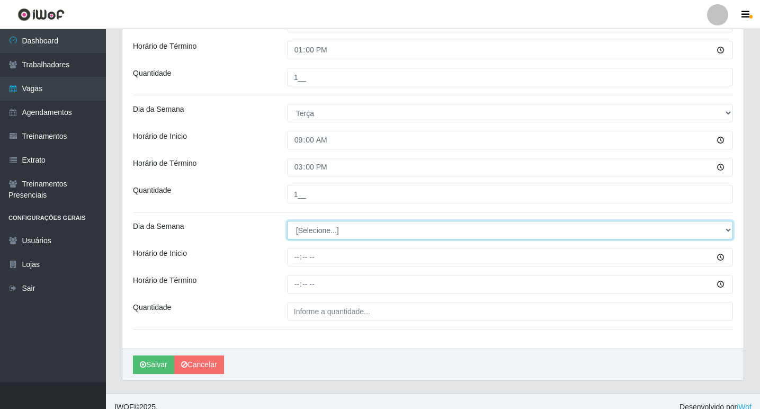
click at [310, 229] on select "[Selecione...] Segunda Terça Quarta Quinta Sexta Sábado Domingo" at bounding box center [510, 230] width 446 height 19
select select "2"
click at [287, 221] on select "[Selecione...] Segunda Terça Quarta Quinta Sexta Sábado Domingo" at bounding box center [510, 230] width 446 height 19
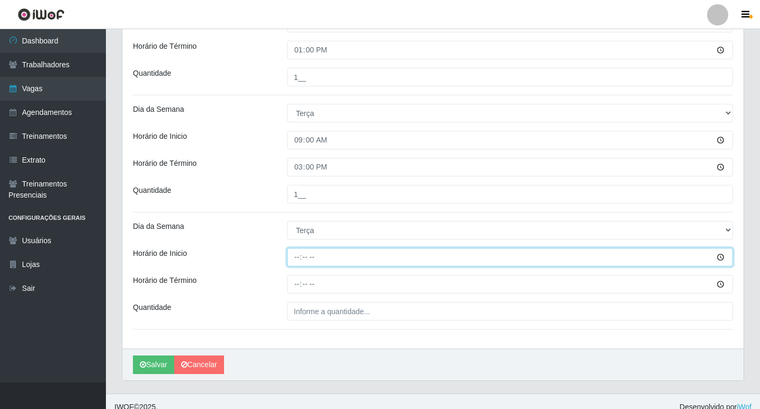
click at [297, 253] on input "Horário de Inicio" at bounding box center [510, 257] width 446 height 19
type input "16:00"
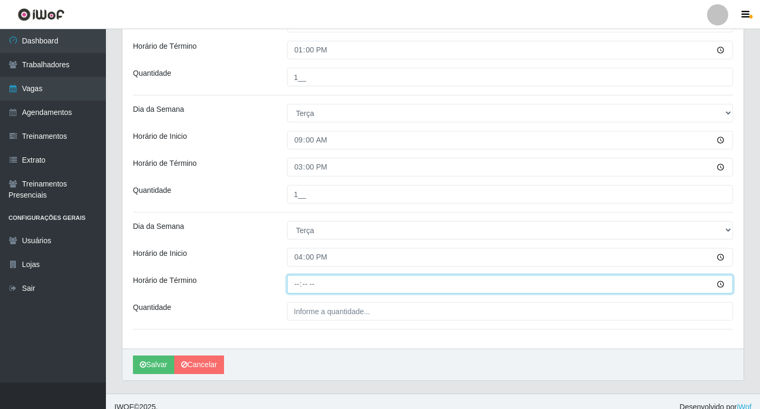
type input "22:00"
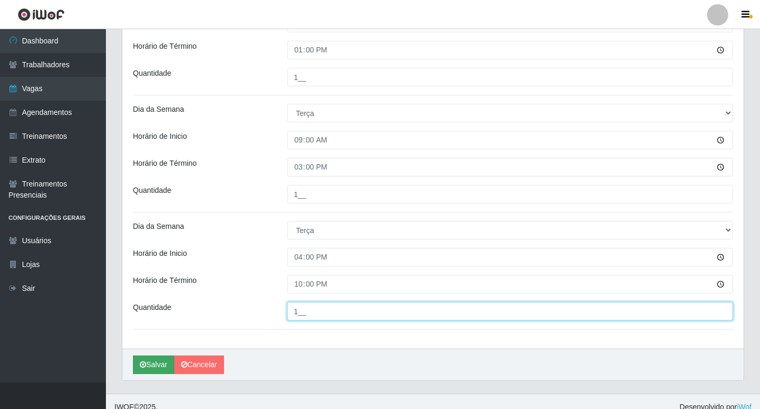
type input "1__"
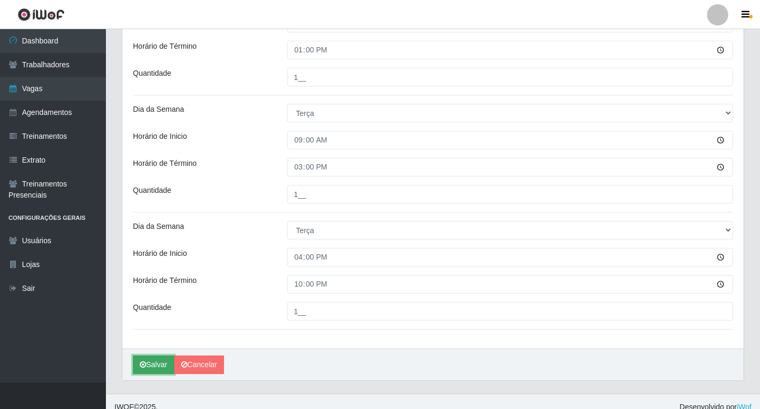
click at [145, 364] on icon "submit" at bounding box center [143, 364] width 6 height 7
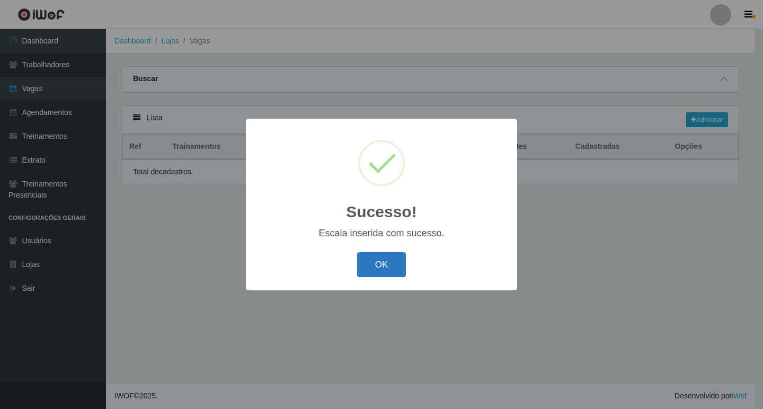
click at [394, 265] on button "OK" at bounding box center [381, 264] width 49 height 25
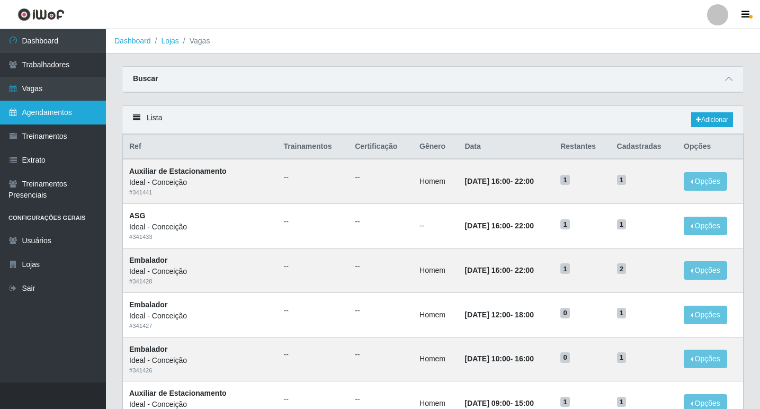
click at [68, 106] on link "Agendamentos" at bounding box center [53, 113] width 106 height 24
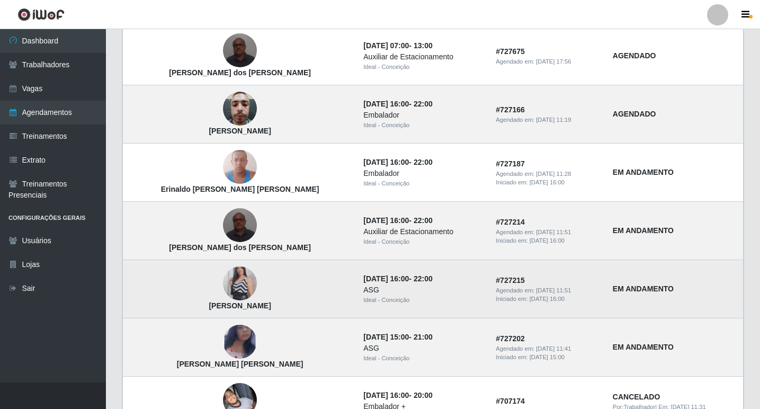
scroll to position [477, 0]
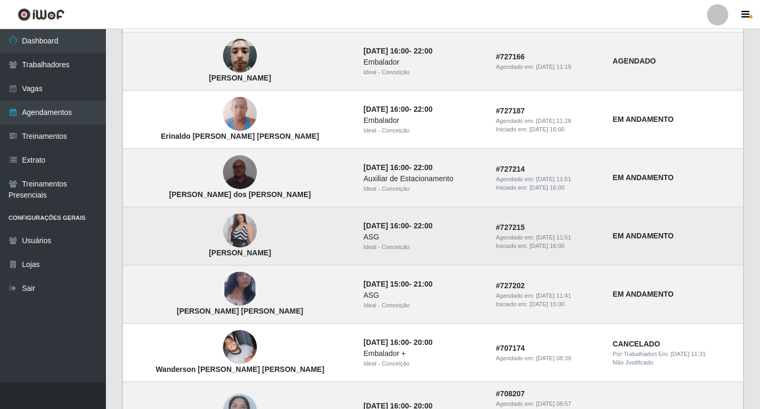
click at [223, 227] on img at bounding box center [240, 231] width 34 height 60
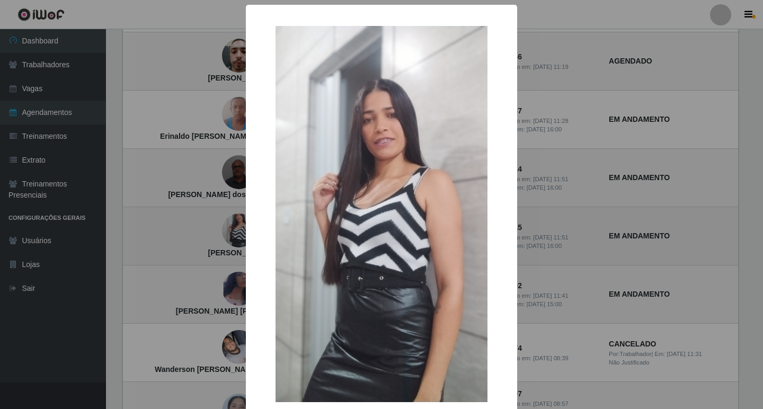
click at [218, 227] on div "× [PERSON_NAME] OK Cancel" at bounding box center [381, 204] width 763 height 409
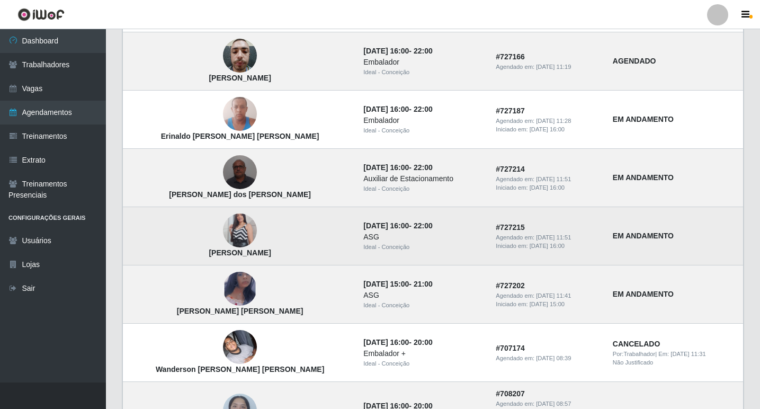
scroll to position [530, 0]
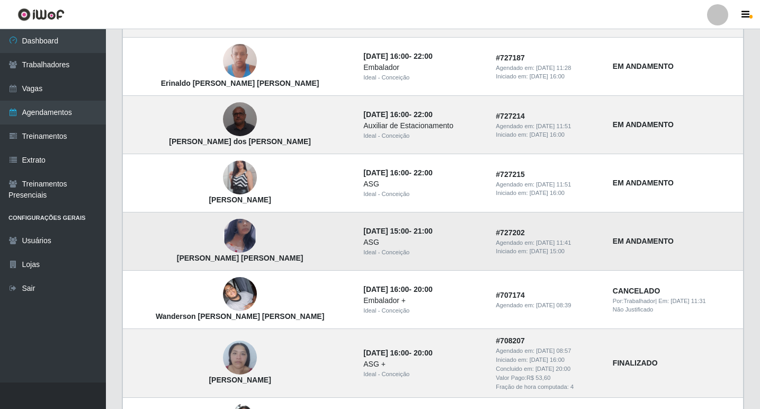
click at [223, 243] on img at bounding box center [240, 235] width 34 height 55
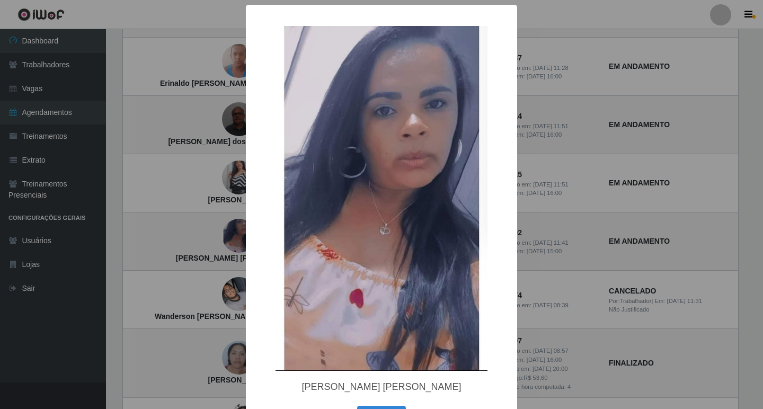
click at [216, 243] on div "× [PERSON_NAME] [PERSON_NAME] OK Cancel" at bounding box center [381, 204] width 763 height 409
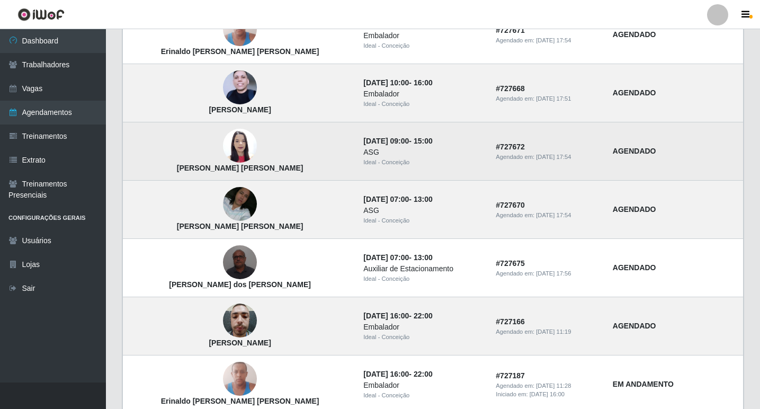
scroll to position [0, 0]
